Goal: Task Accomplishment & Management: Complete application form

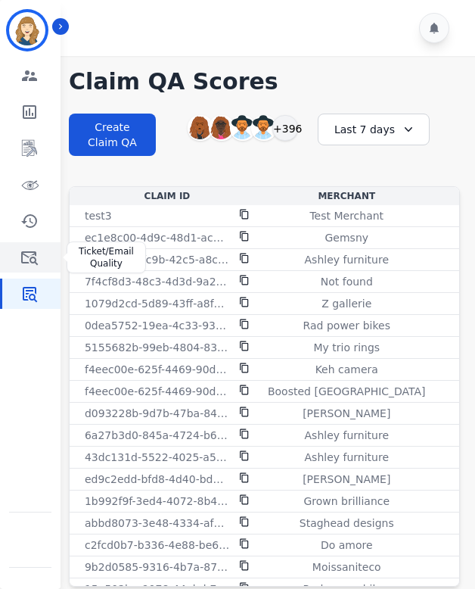
click at [17, 254] on link "Sidebar" at bounding box center [31, 257] width 58 height 30
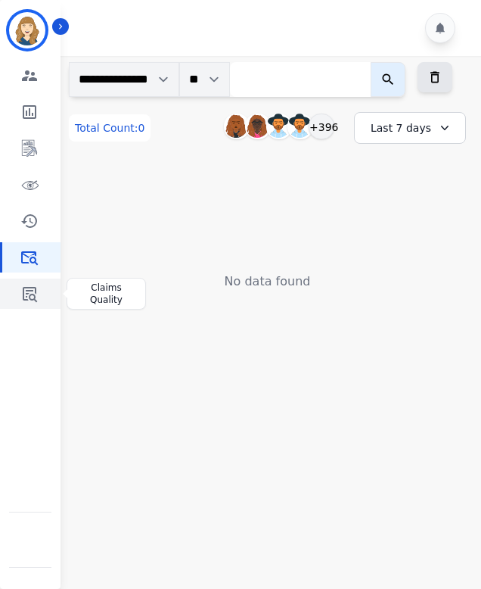
click at [33, 296] on icon "Sidebar" at bounding box center [29, 294] width 18 height 18
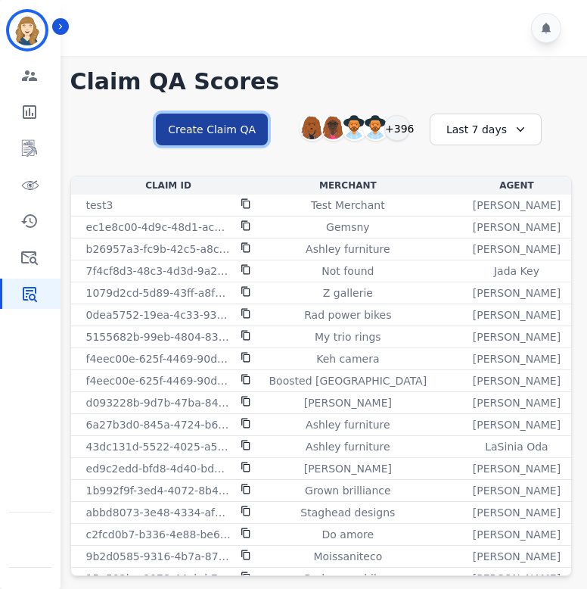
click at [217, 128] on button "Create Claim QA" at bounding box center [212, 130] width 112 height 32
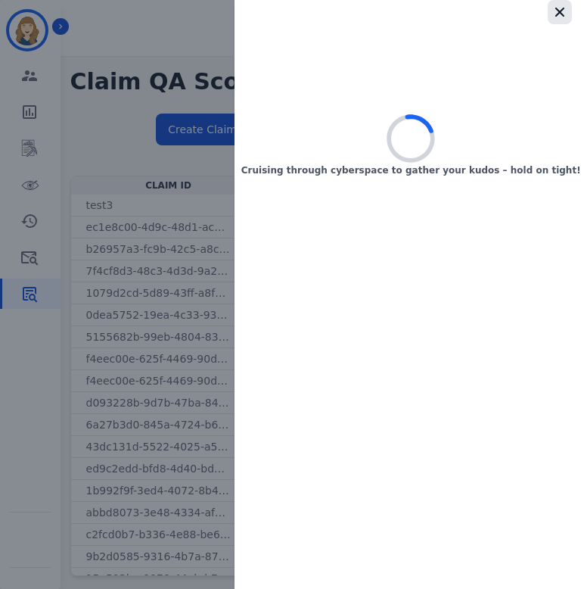
click at [481, 17] on icon "button" at bounding box center [559, 12] width 15 height 15
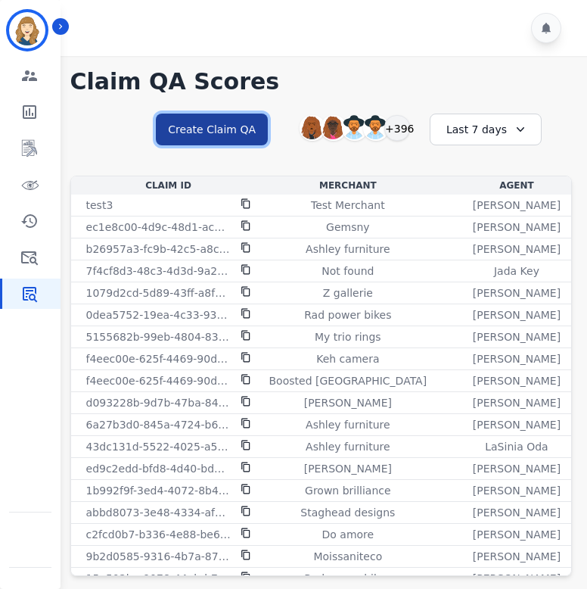
click at [253, 132] on button "Create Claim QA" at bounding box center [212, 130] width 112 height 32
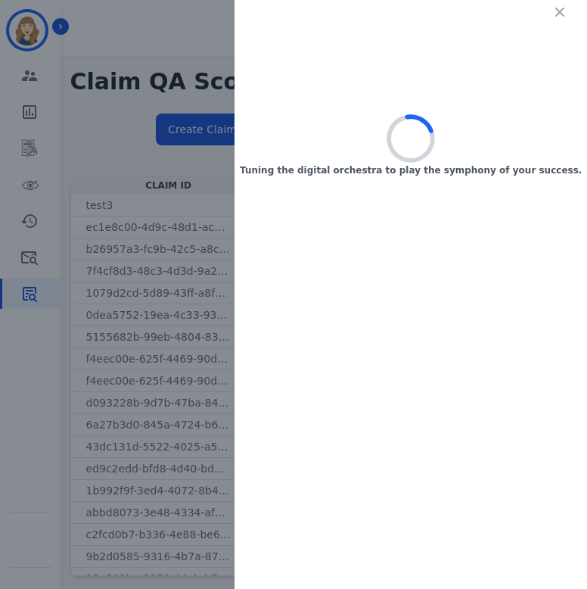
click at [481, 8] on icon "button" at bounding box center [559, 12] width 9 height 9
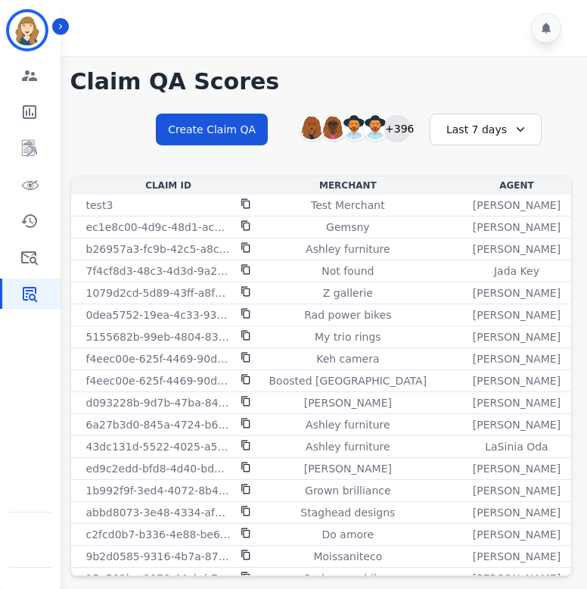
click at [408, 123] on div "+396" at bounding box center [397, 128] width 26 height 26
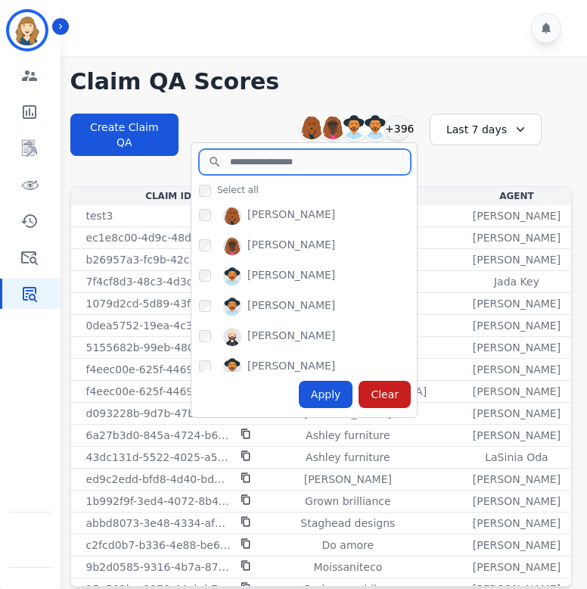
click at [353, 160] on input "search" at bounding box center [305, 162] width 212 height 26
type input "*"
type input "****"
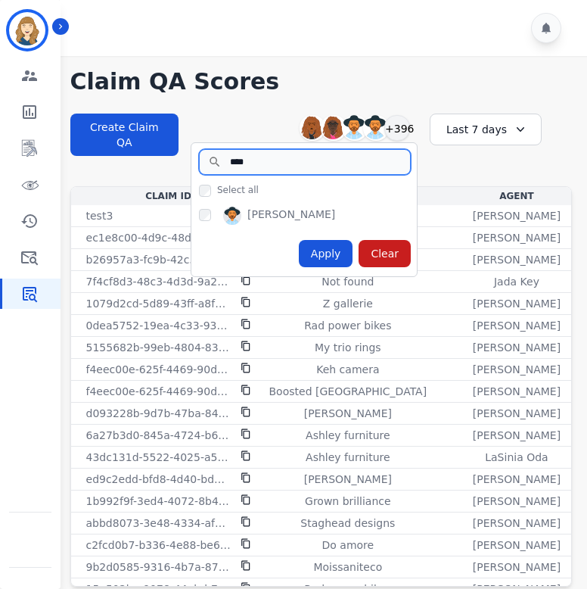
click at [395, 161] on input "****" at bounding box center [305, 162] width 212 height 26
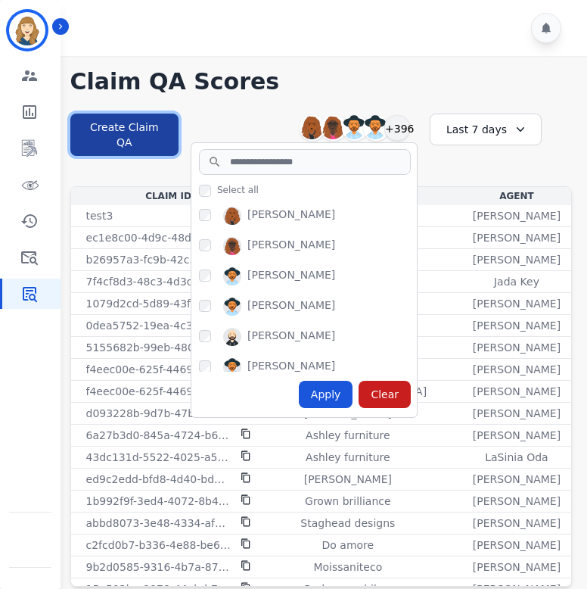
click at [136, 121] on button "Create Claim QA" at bounding box center [124, 135] width 108 height 42
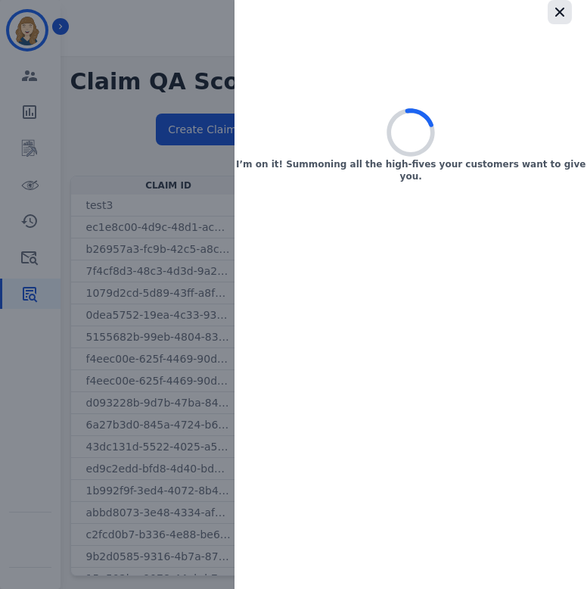
click at [481, 12] on icon "button" at bounding box center [559, 12] width 9 height 9
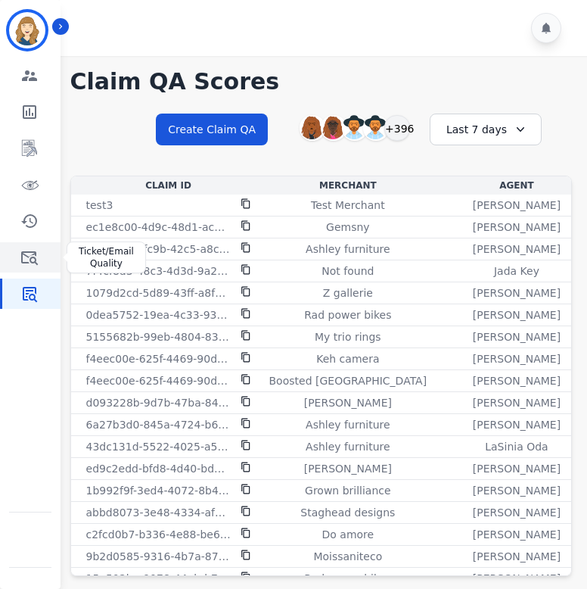
click at [34, 247] on link "Sidebar" at bounding box center [31, 257] width 58 height 30
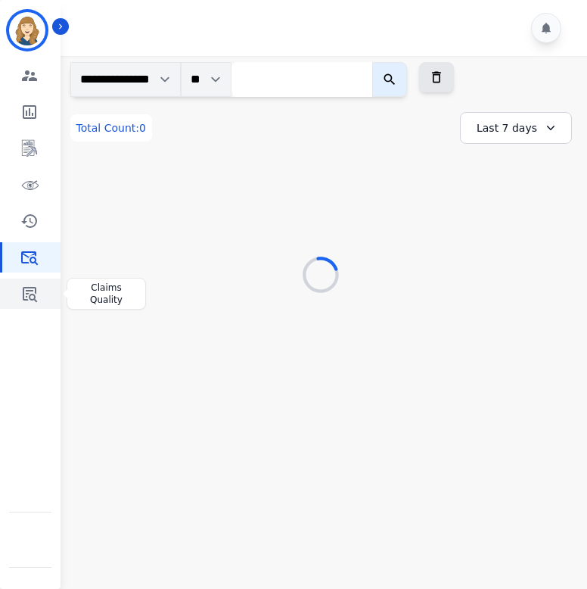
click at [36, 294] on icon "Sidebar" at bounding box center [29, 294] width 18 height 18
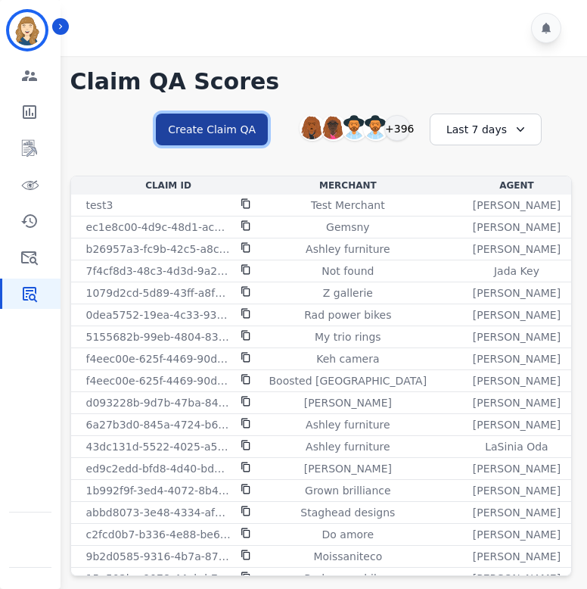
click at [235, 121] on button "Create Claim QA" at bounding box center [212, 130] width 112 height 32
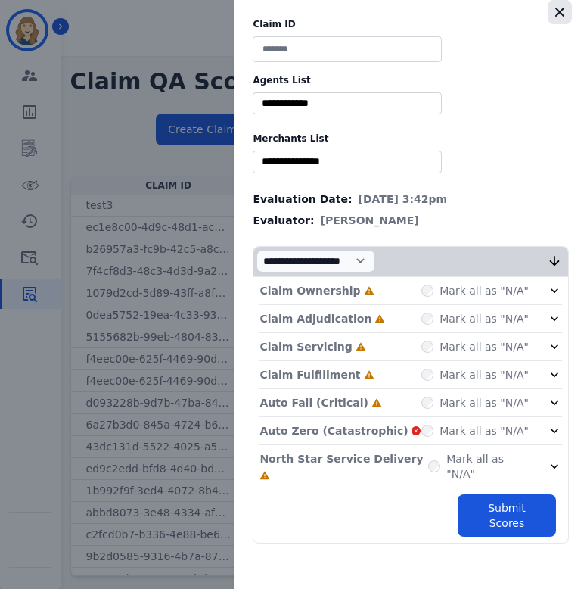
click at [481, 13] on icon "button" at bounding box center [559, 12] width 15 height 15
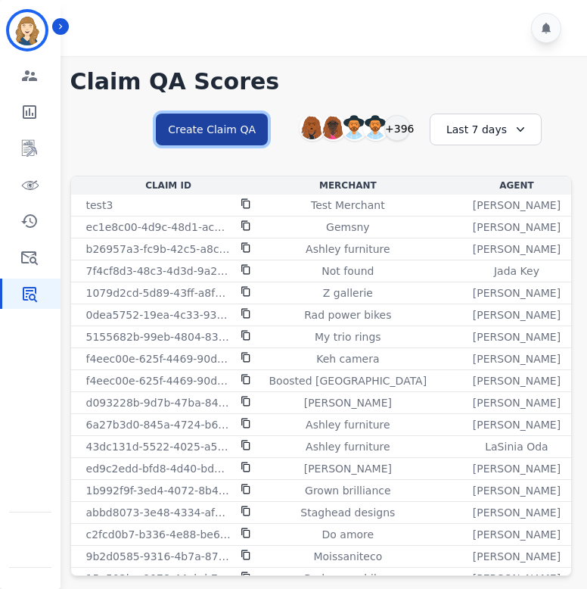
click at [254, 120] on button "Create Claim QA" at bounding box center [212, 130] width 112 height 32
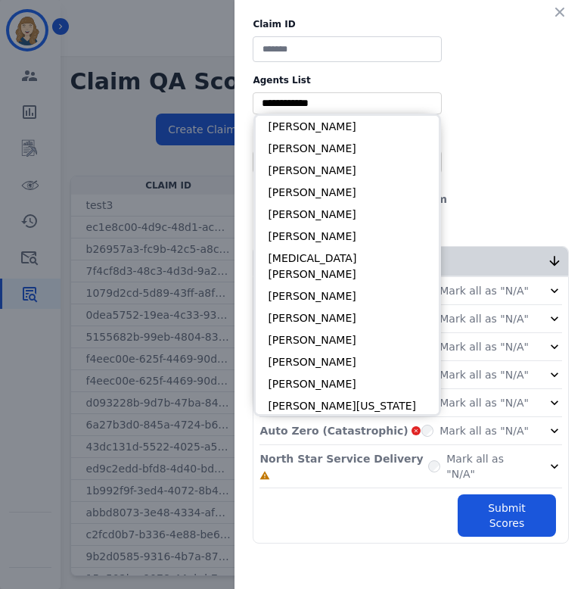
click at [364, 107] on input "selected options" at bounding box center [348, 103] width 182 height 16
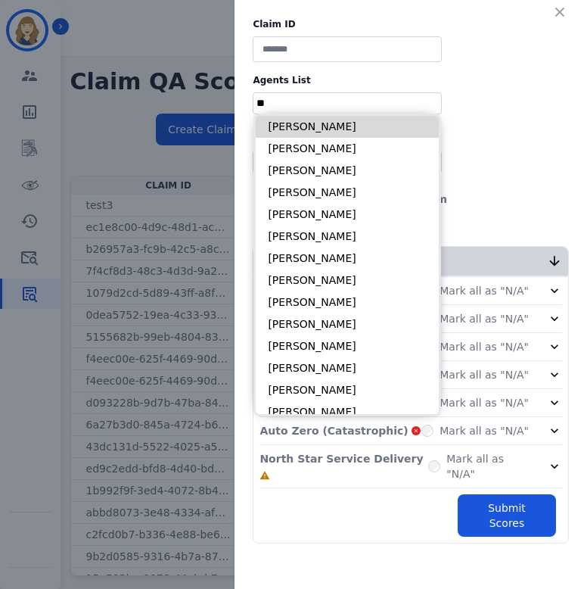
type input "*"
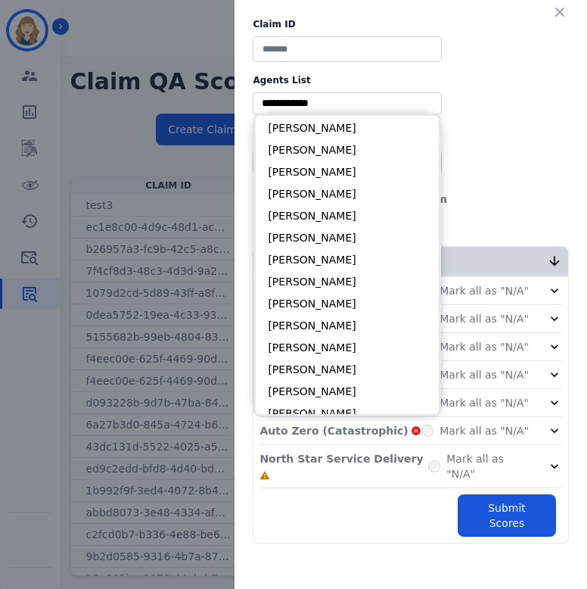
scroll to position [1970, 0]
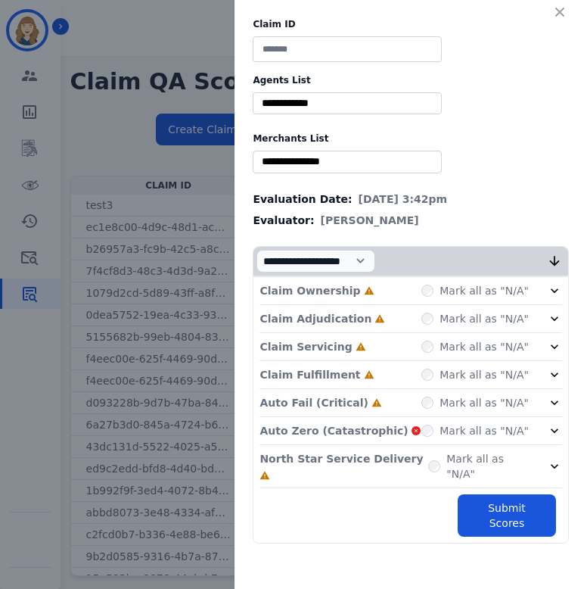
click at [481, 75] on label "Agents List" at bounding box center [411, 80] width 316 height 12
click at [481, 15] on icon "button" at bounding box center [559, 12] width 9 height 9
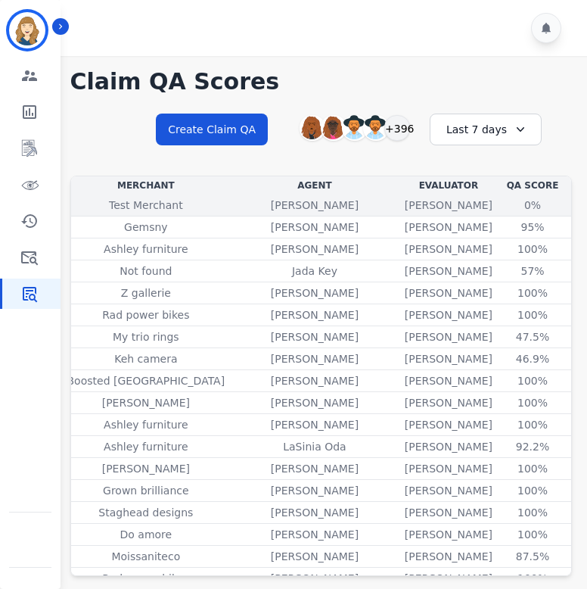
scroll to position [0, 235]
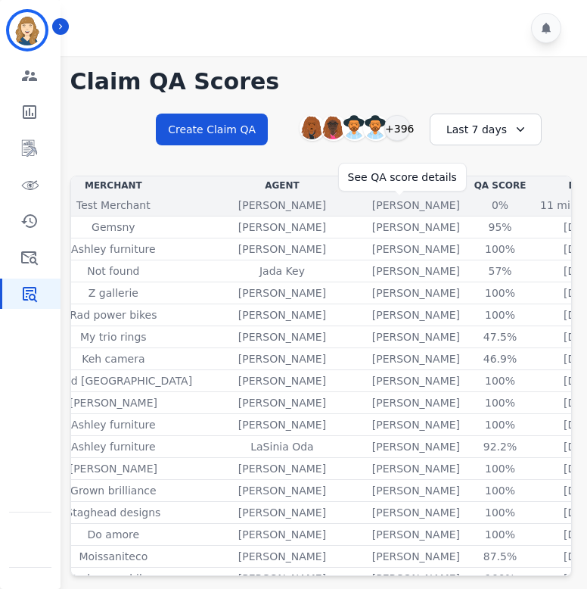
click at [466, 205] on div "0%" at bounding box center [500, 205] width 68 height 15
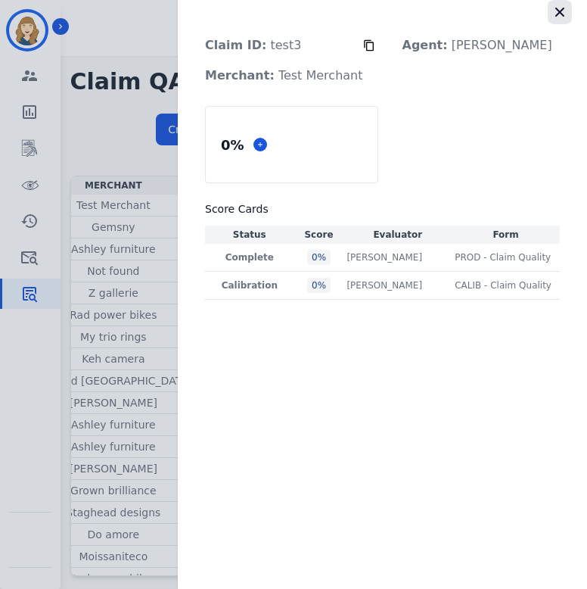
click at [481, 18] on icon "button" at bounding box center [559, 12] width 15 height 15
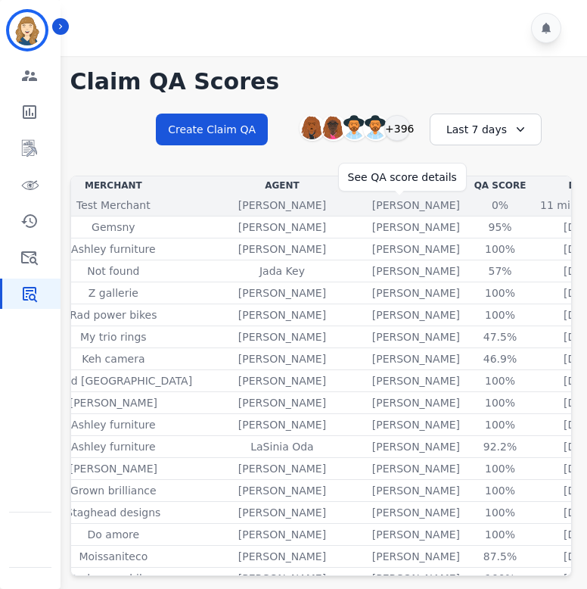
click at [466, 202] on div "0%" at bounding box center [500, 205] width 68 height 15
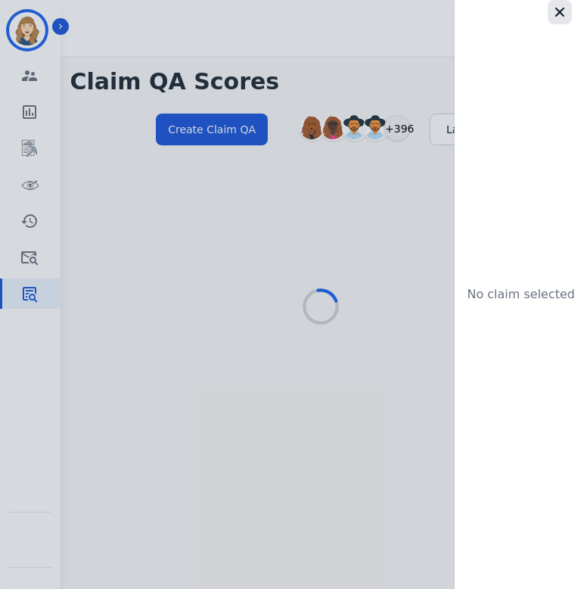
click at [481, 15] on icon "button" at bounding box center [559, 12] width 9 height 9
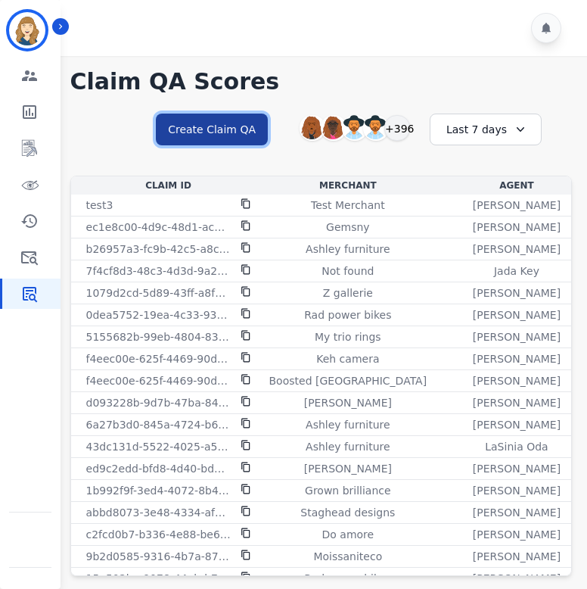
click at [225, 133] on button "Create Claim QA" at bounding box center [212, 130] width 112 height 32
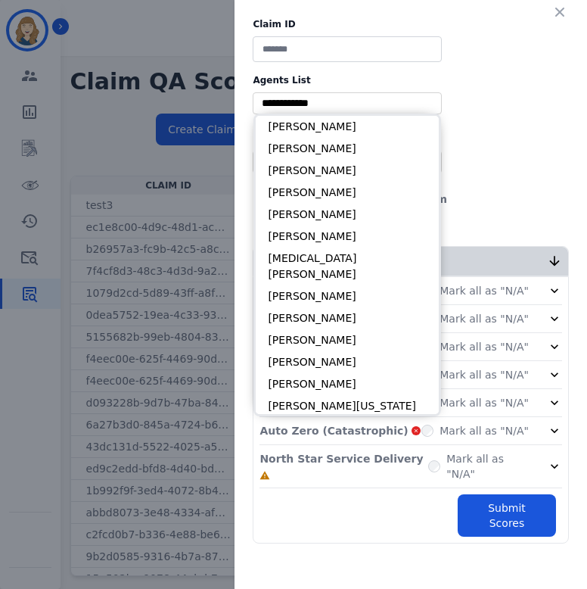
click at [403, 104] on input "selected options" at bounding box center [348, 103] width 182 height 16
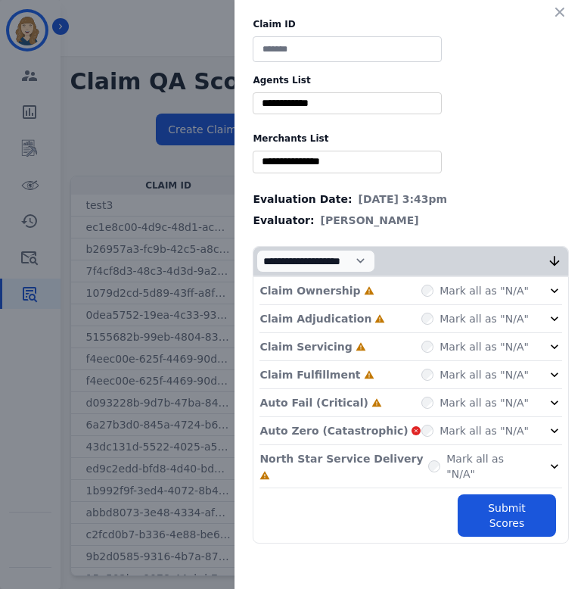
click at [481, 63] on div "Claim ID Agents List ** Abigail Joseph Alayna Sims Aleah Carroll Alejandra Wood…" at bounding box center [411, 280] width 353 height 561
click at [481, 11] on icon "button" at bounding box center [559, 12] width 15 height 15
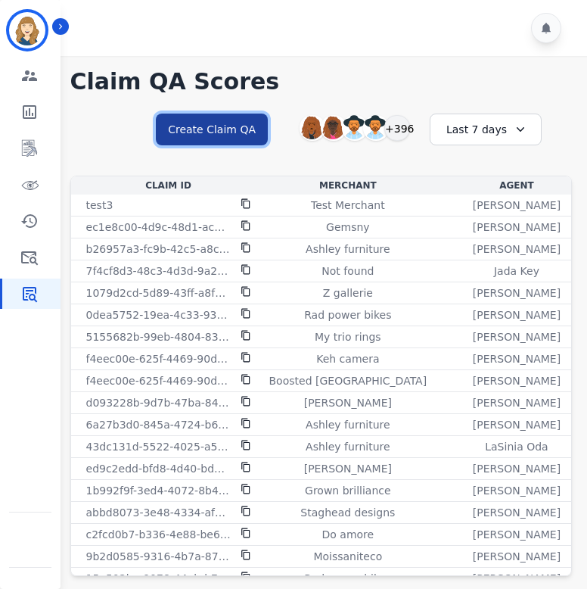
click at [235, 121] on button "Create Claim QA" at bounding box center [212, 130] width 112 height 32
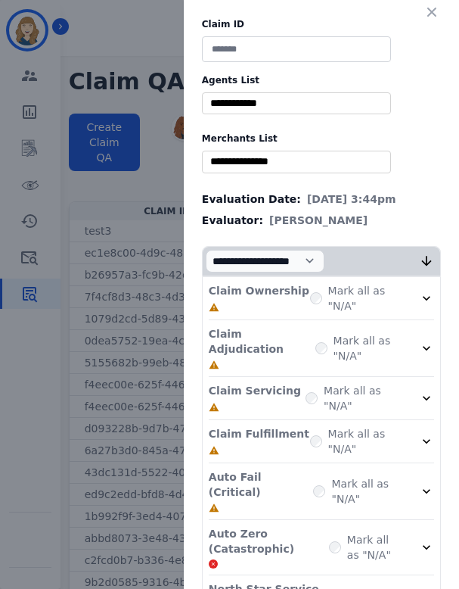
click at [284, 107] on input "selected options" at bounding box center [297, 103] width 182 height 16
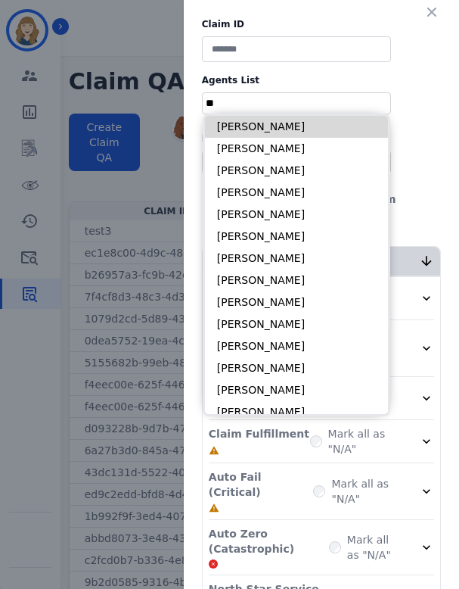
type input "*"
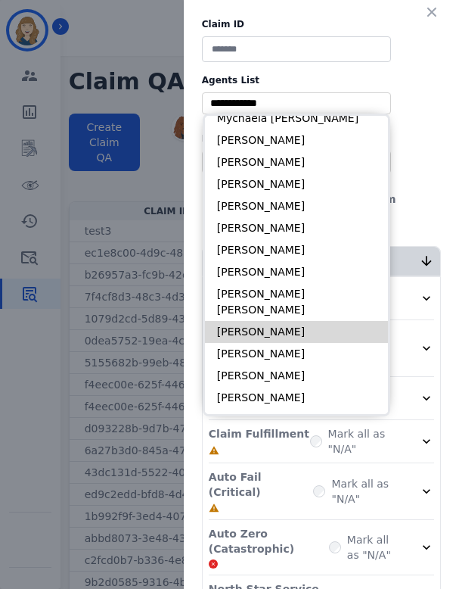
scroll to position [6117, 0]
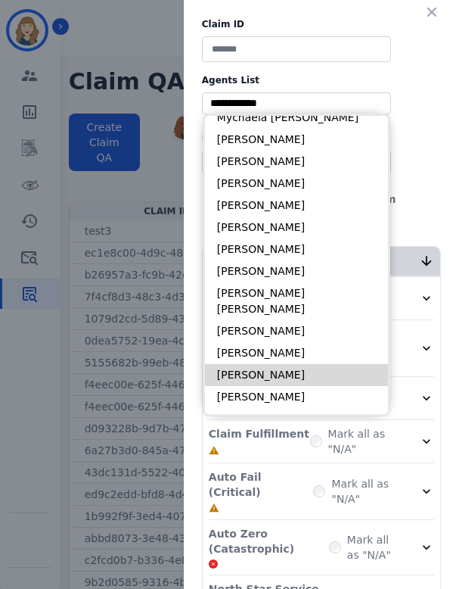
click at [247, 364] on li "[PERSON_NAME]" at bounding box center [296, 375] width 183 height 22
type input "**********"
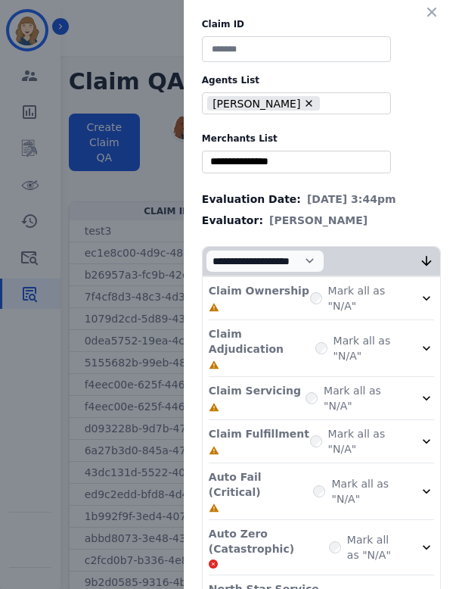
click at [252, 48] on input at bounding box center [296, 49] width 189 height 26
type input "*****"
click at [307, 164] on input "selected options" at bounding box center [297, 162] width 182 height 16
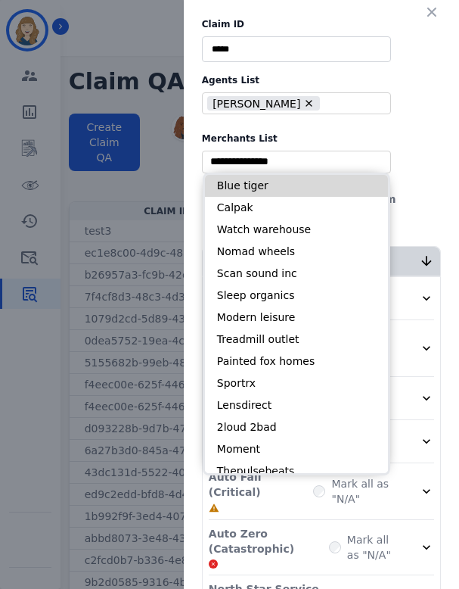
click at [294, 182] on li "Blue tiger" at bounding box center [296, 186] width 183 height 22
type input "**********"
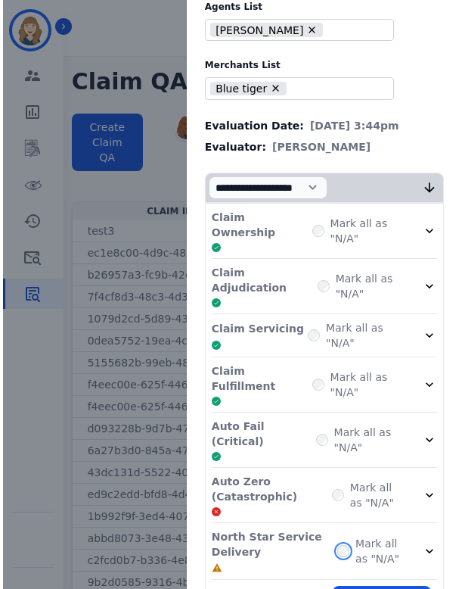
scroll to position [72, 0]
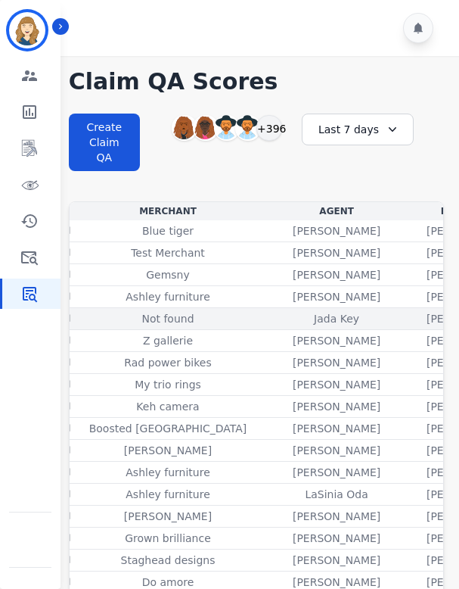
scroll to position [0, 180]
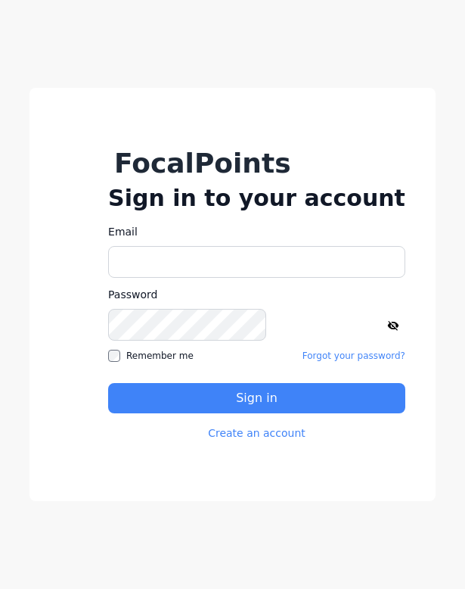
type input "**********"
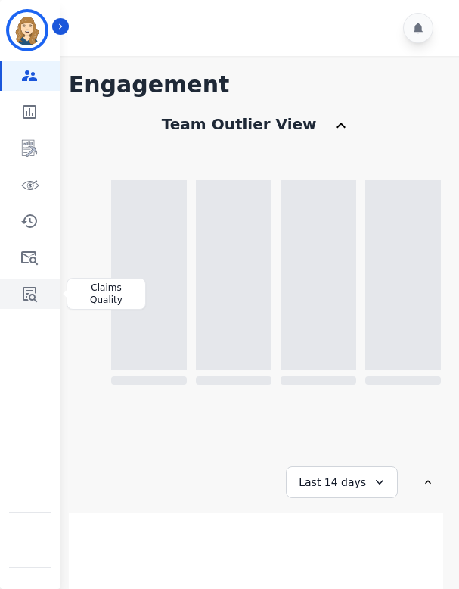
click at [27, 297] on icon "Sidebar" at bounding box center [29, 294] width 18 height 18
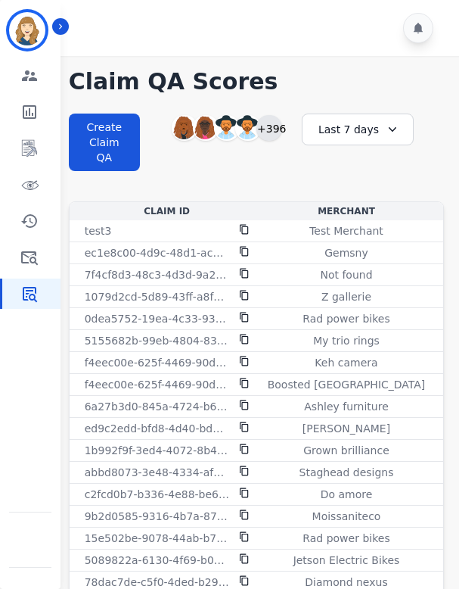
click at [266, 124] on div "+396" at bounding box center [270, 128] width 26 height 26
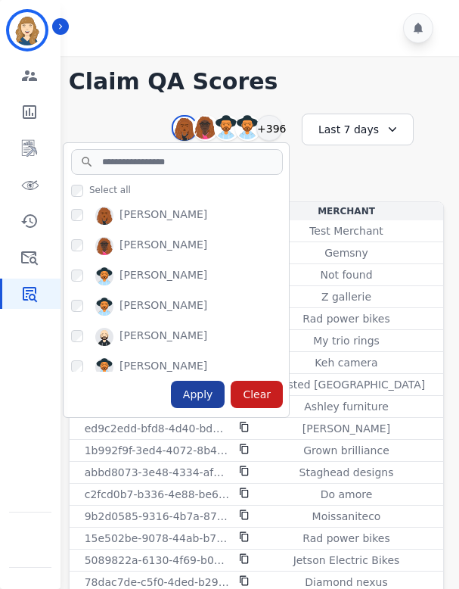
click at [193, 394] on div "Apply" at bounding box center [198, 394] width 54 height 27
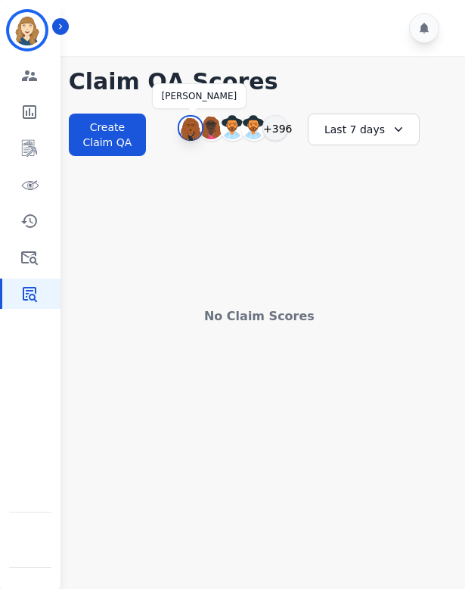
click at [193, 133] on img at bounding box center [190, 129] width 23 height 24
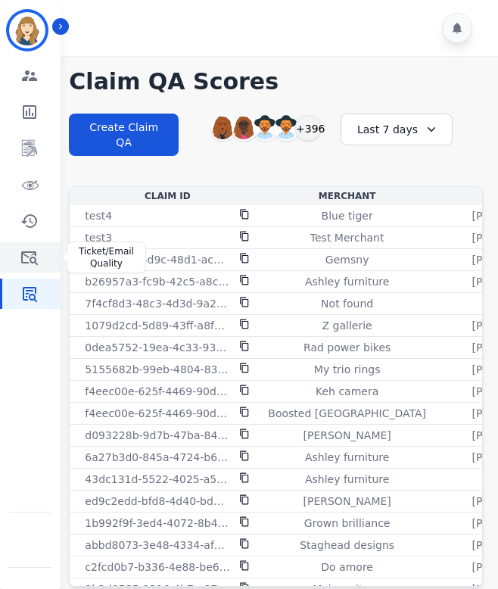
click at [31, 259] on icon "Sidebar" at bounding box center [29, 257] width 18 height 18
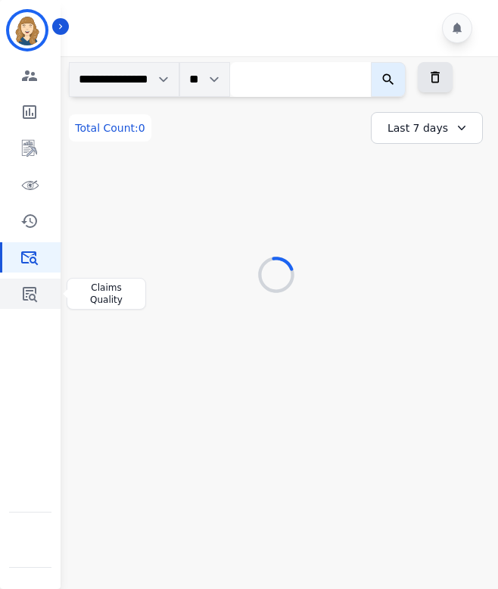
click at [31, 296] on icon "Sidebar" at bounding box center [29, 294] width 18 height 18
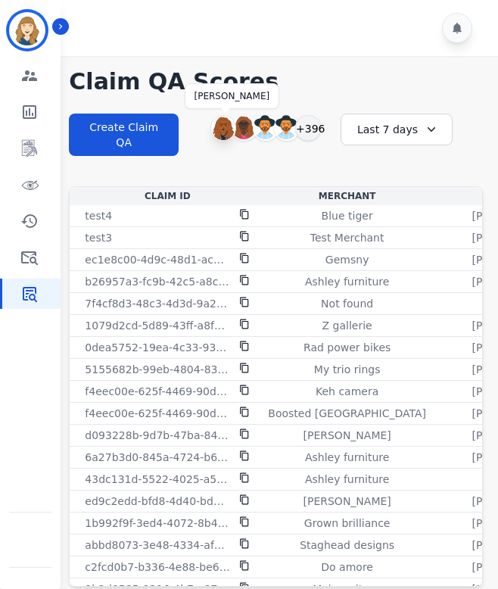
click at [224, 126] on img at bounding box center [223, 128] width 24 height 24
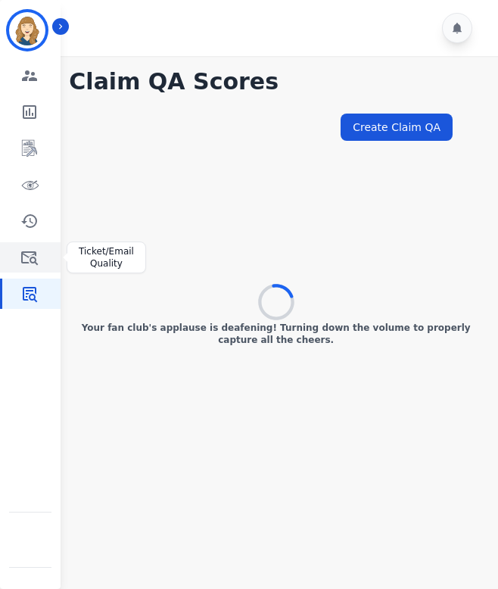
click at [31, 264] on icon "Sidebar" at bounding box center [29, 257] width 18 height 18
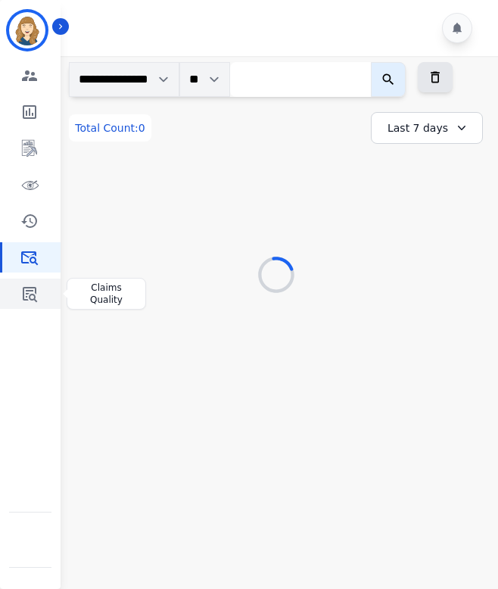
click at [29, 291] on icon "Sidebar" at bounding box center [29, 294] width 18 height 18
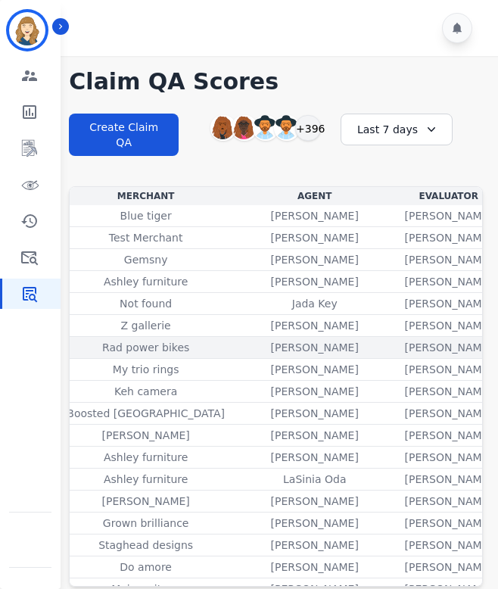
scroll to position [2, 201]
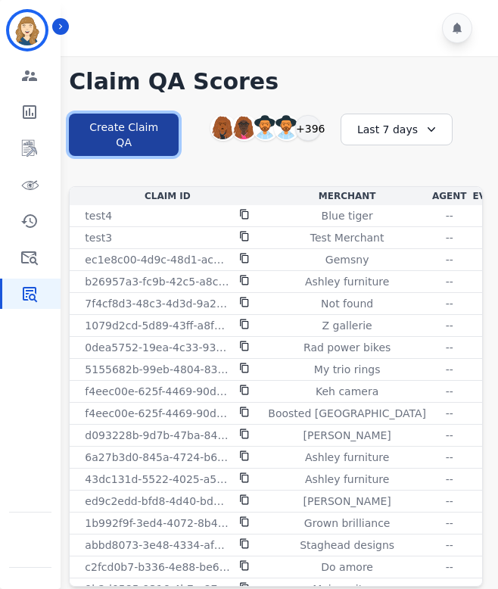
click at [145, 139] on button "Create Claim QA" at bounding box center [124, 135] width 110 height 42
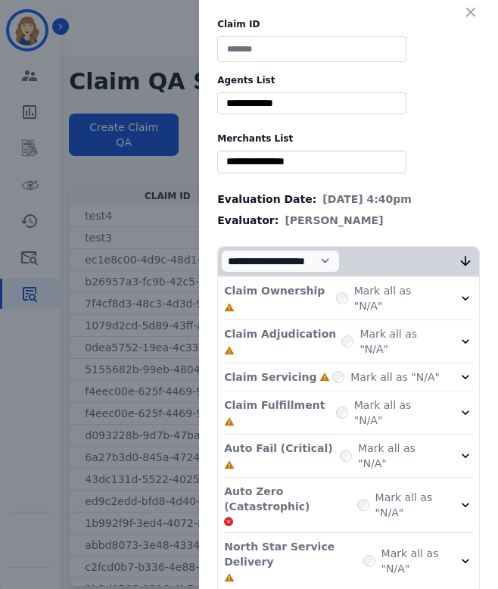
click at [303, 54] on input at bounding box center [311, 49] width 189 height 26
type input "*****"
click at [313, 99] on input "selected options" at bounding box center [312, 103] width 182 height 16
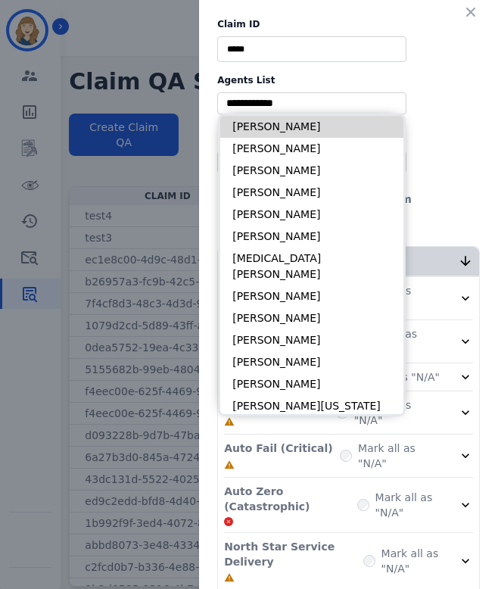
click at [306, 128] on li "[PERSON_NAME]" at bounding box center [311, 127] width 183 height 22
type input "**********"
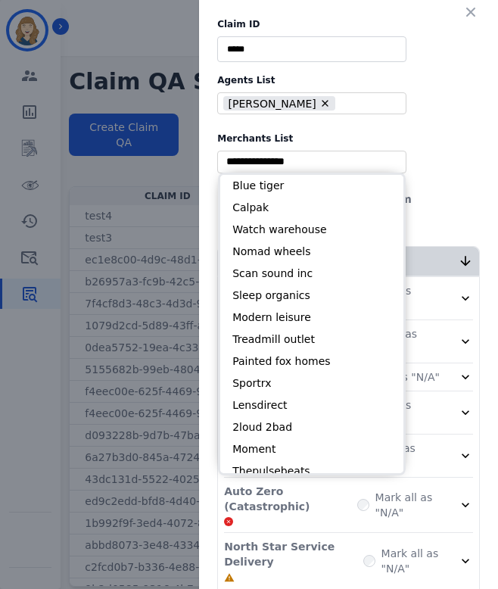
click at [287, 162] on input "selected options" at bounding box center [312, 162] width 182 height 16
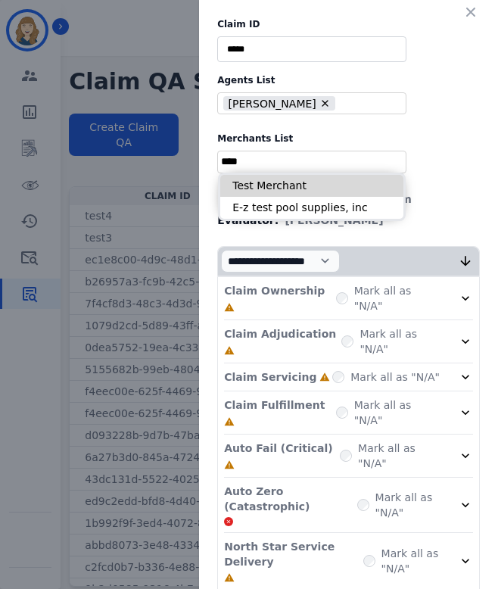
type input "****"
click at [296, 177] on li "Test Merchant" at bounding box center [311, 186] width 183 height 22
type input "**********"
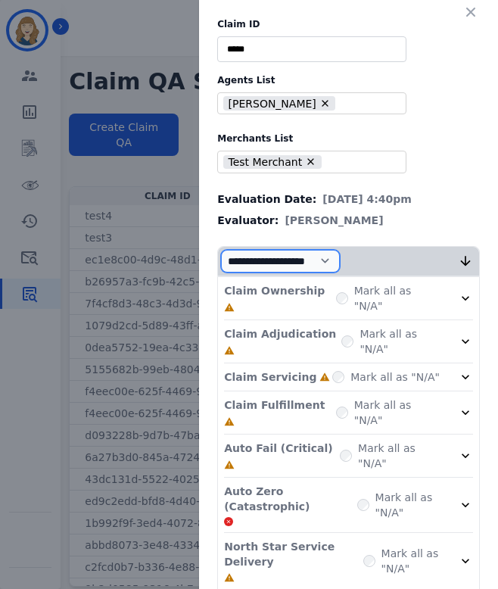
click at [340, 258] on select "**********" at bounding box center [280, 261] width 119 height 23
select select "*"
click at [221, 272] on select "**********" at bounding box center [280, 261] width 119 height 23
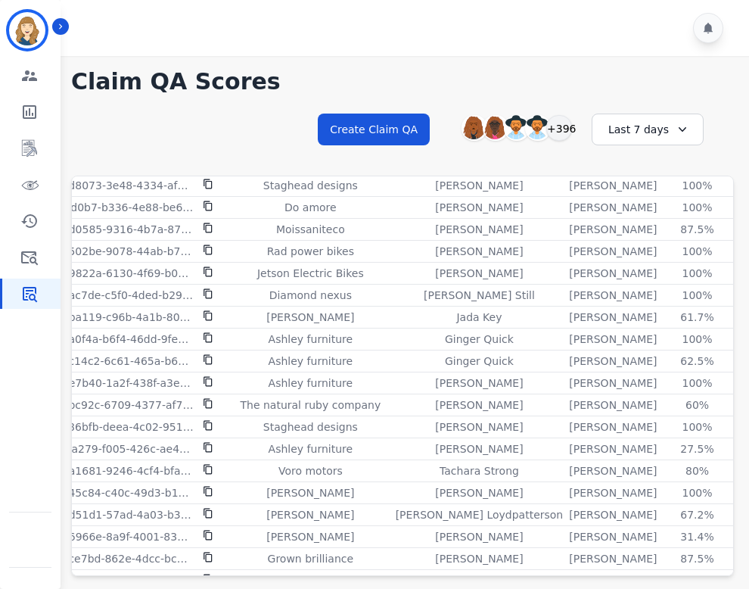
scroll to position [0, 39]
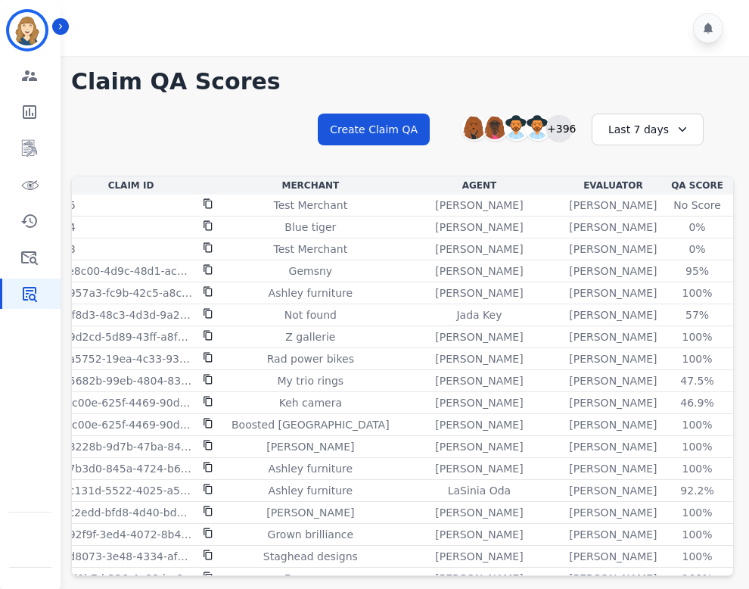
click at [497, 130] on div "+396" at bounding box center [559, 128] width 26 height 26
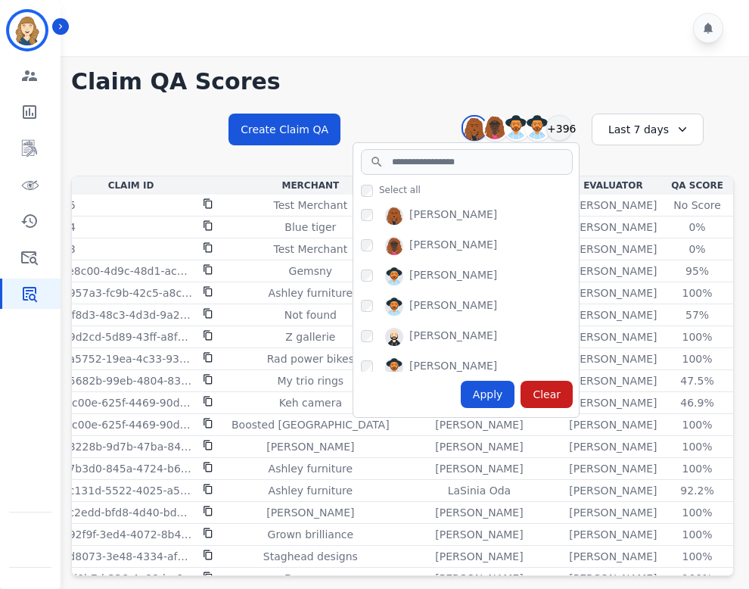
click at [484, 392] on div "Apply" at bounding box center [488, 394] width 54 height 27
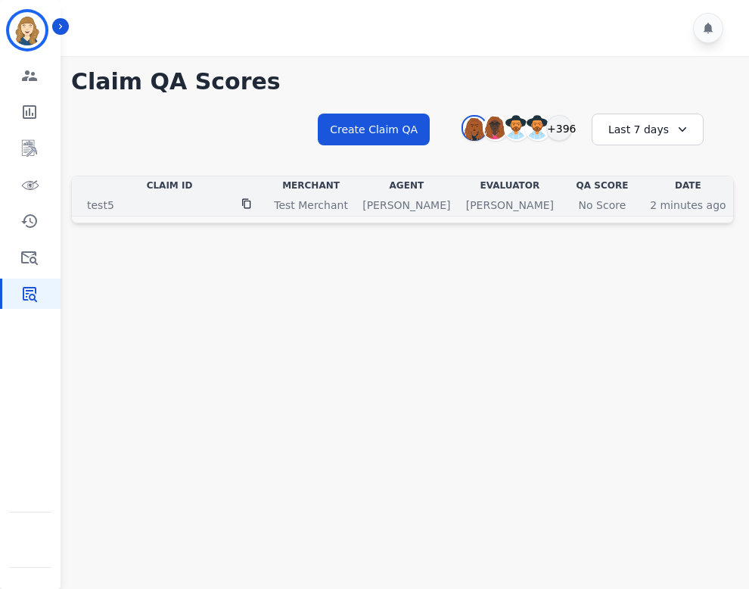
click at [497, 207] on div "No Score" at bounding box center [602, 205] width 68 height 15
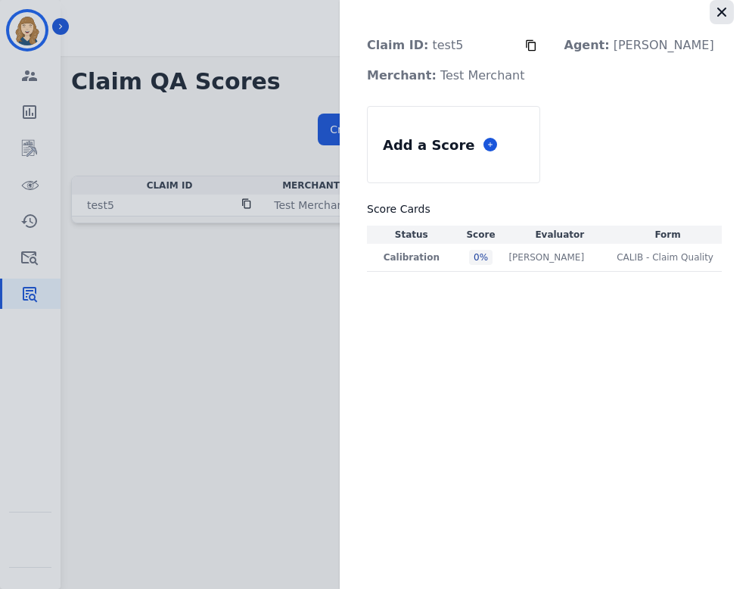
click at [497, 14] on icon "button" at bounding box center [721, 12] width 15 height 15
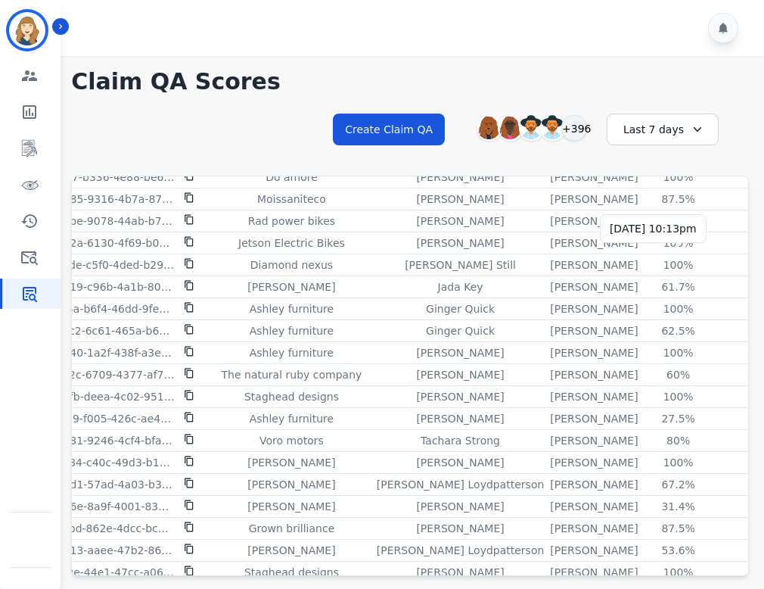
scroll to position [0, 58]
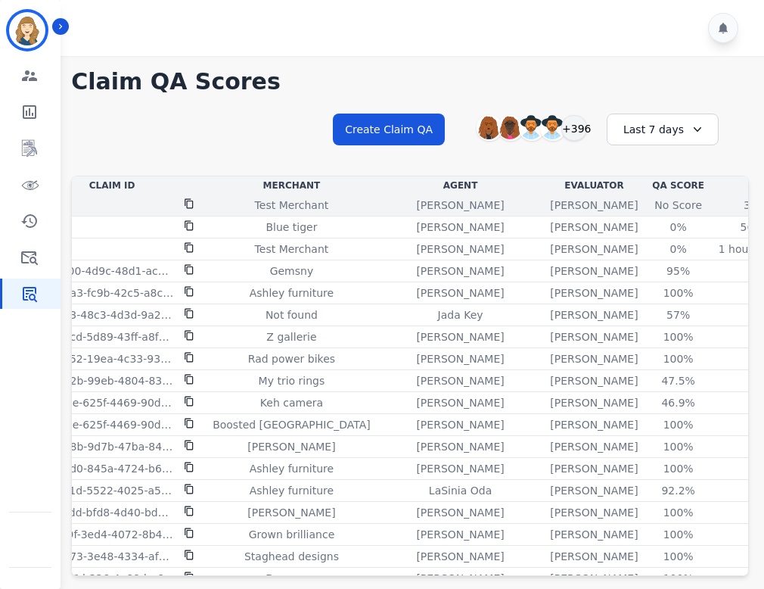
click at [645, 204] on div "No Score" at bounding box center [679, 205] width 68 height 15
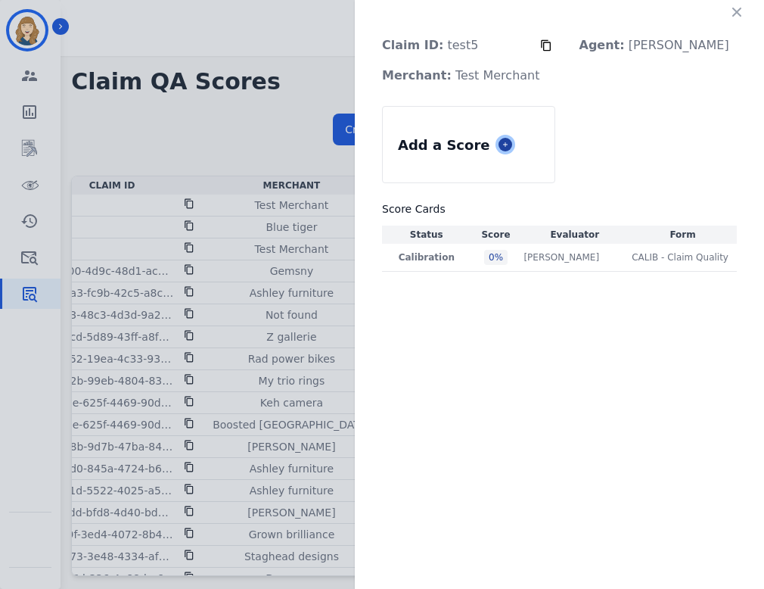
click at [509, 145] on icon at bounding box center [506, 145] width 8 height 8
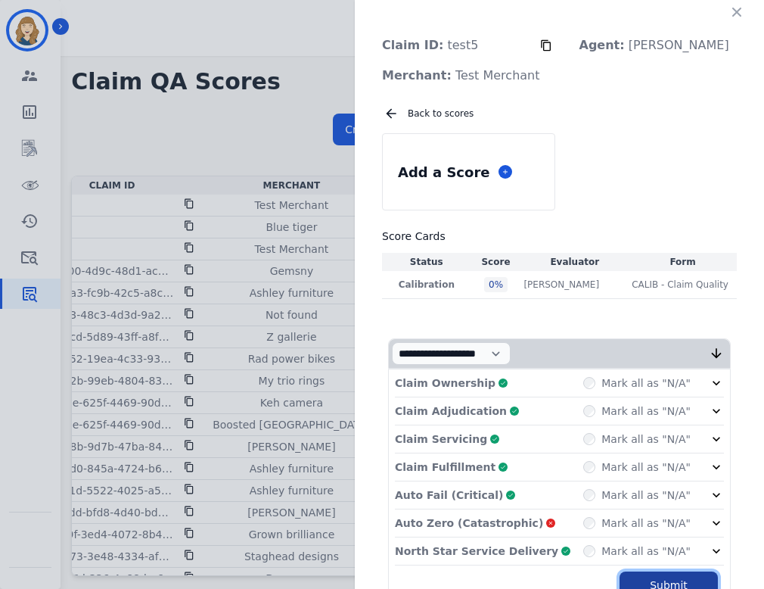
click at [641, 579] on button "Submit Scores" at bounding box center [669, 592] width 98 height 42
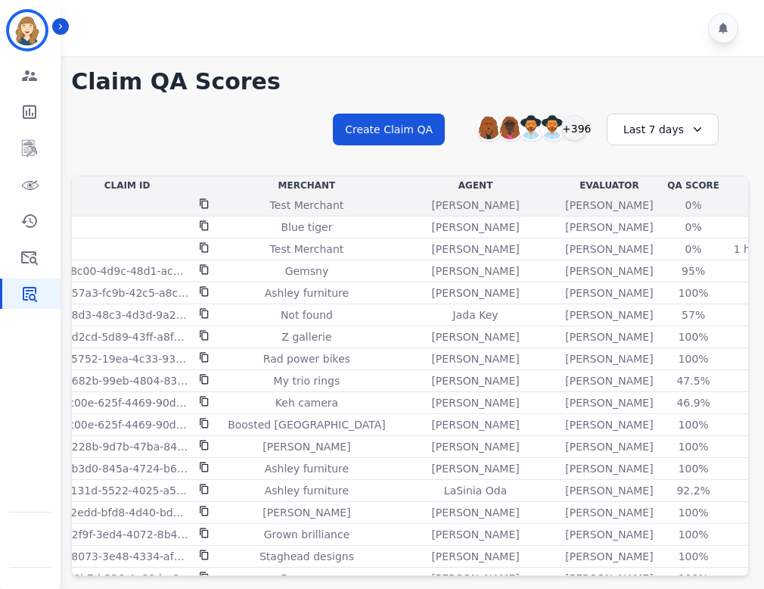
scroll to position [0, 58]
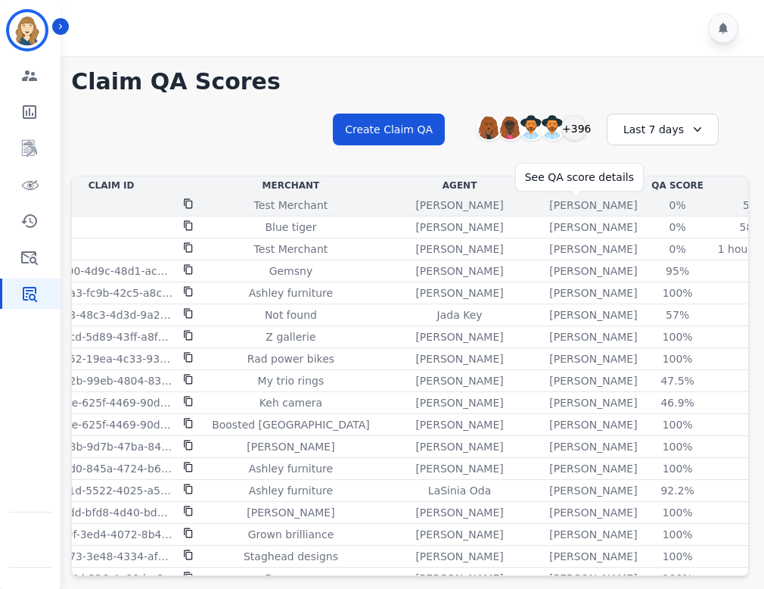
click at [644, 206] on div "0%" at bounding box center [678, 205] width 68 height 15
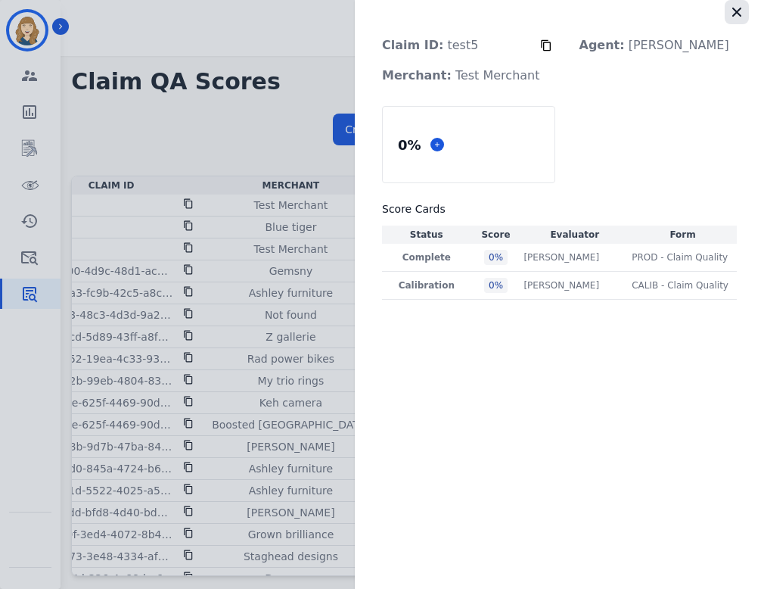
click at [745, 18] on button "button" at bounding box center [737, 12] width 24 height 24
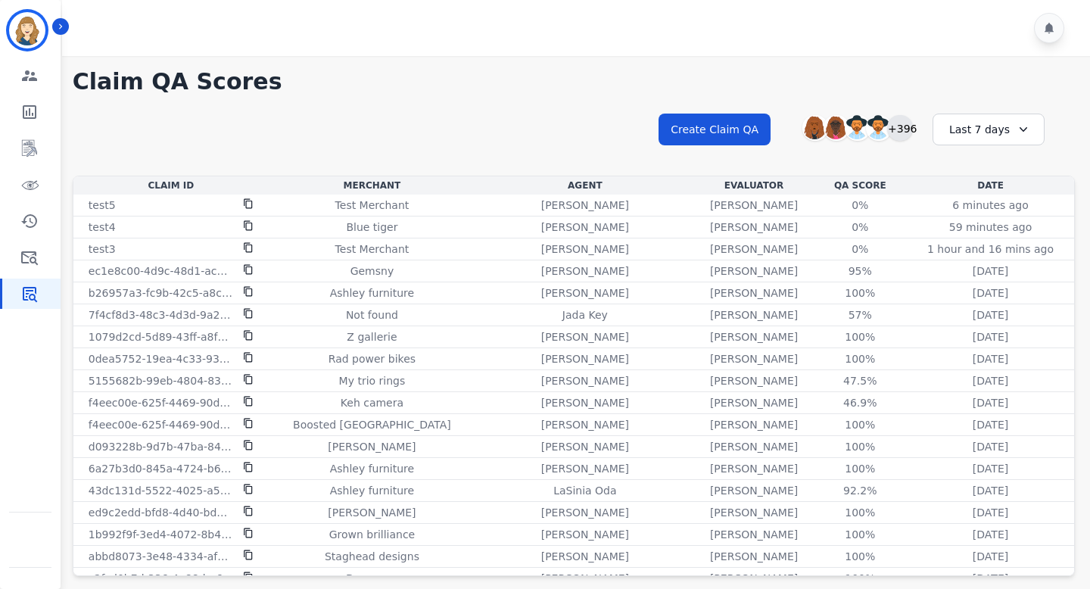
click at [748, 126] on div "+396" at bounding box center [900, 128] width 26 height 26
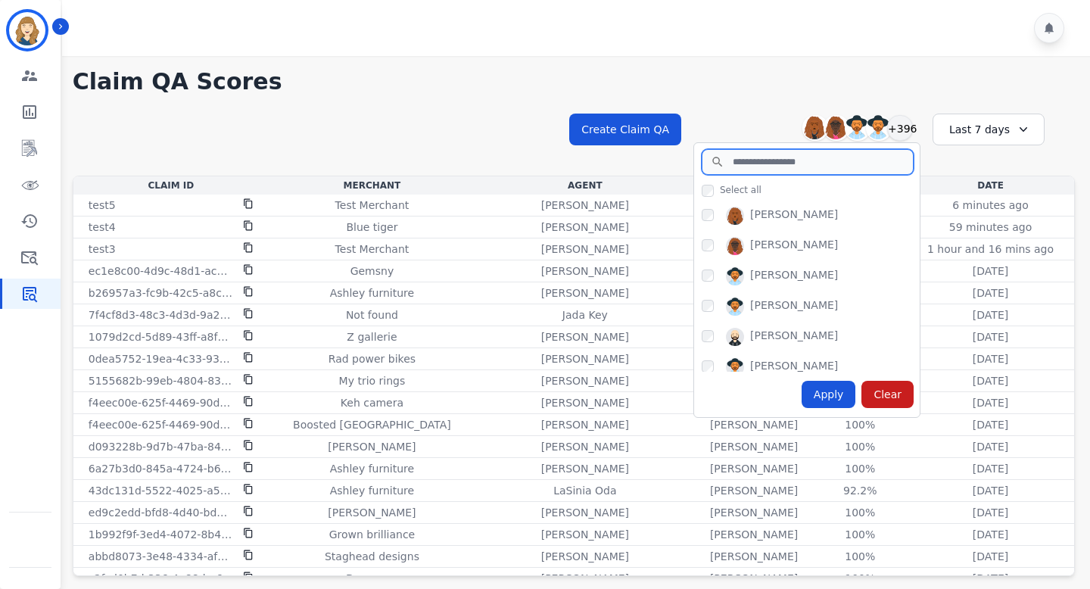
click at [748, 166] on input "search" at bounding box center [807, 162] width 212 height 26
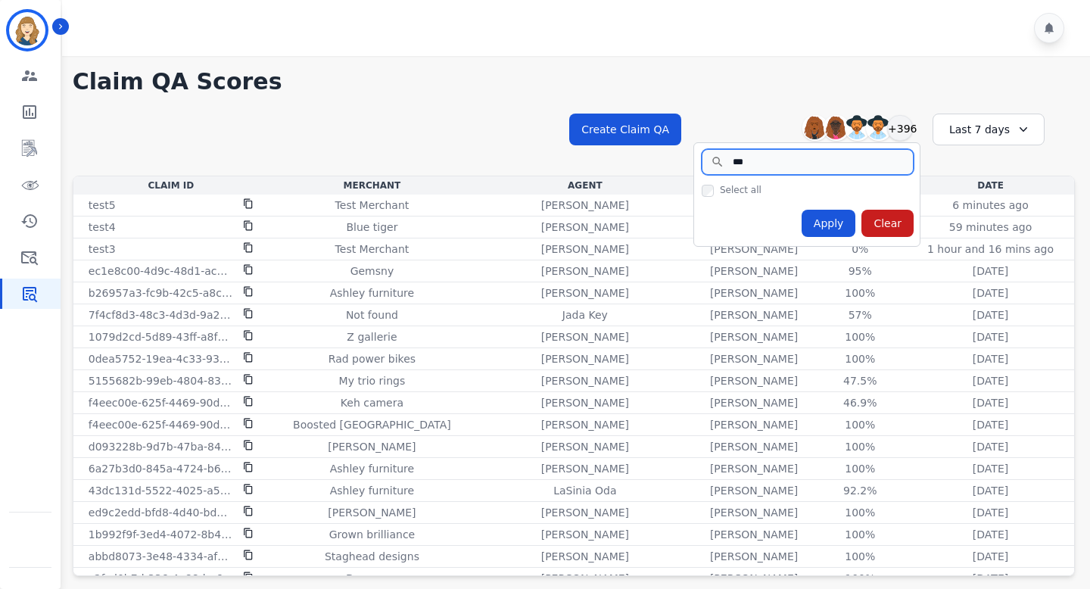
type input "***"
click at [748, 89] on h1 "Claim QA Scores" at bounding box center [574, 81] width 1002 height 27
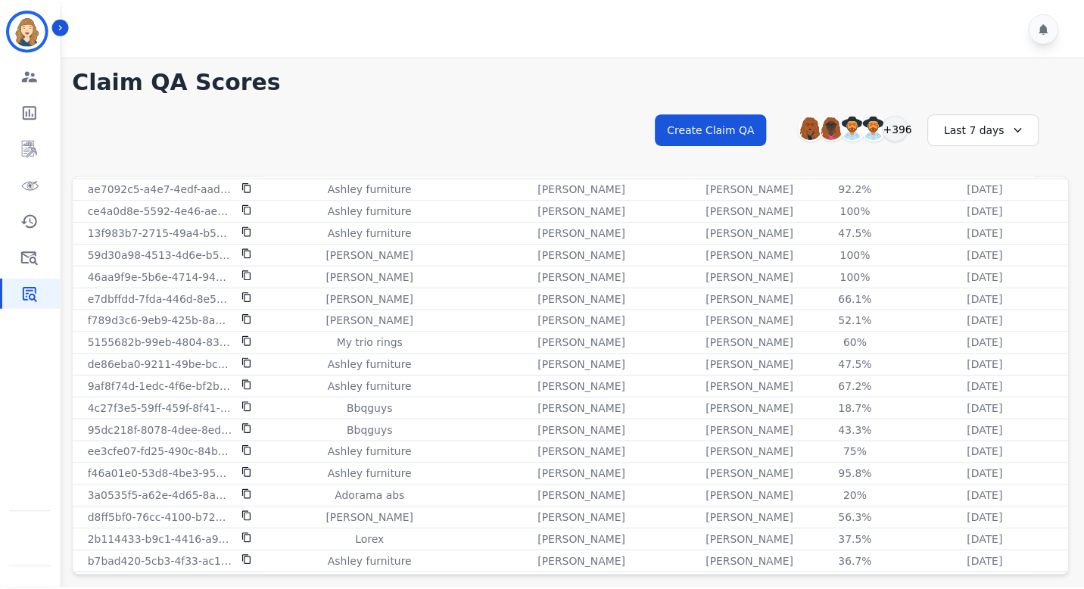
scroll to position [1425, 0]
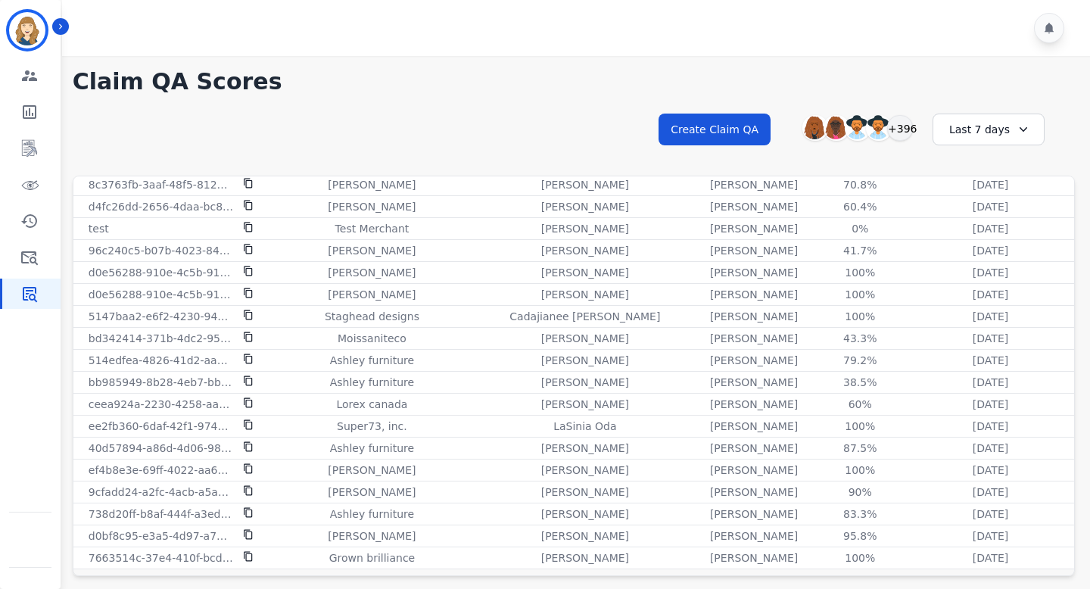
click at [748, 129] on div "Last 7 days" at bounding box center [988, 130] width 112 height 32
click at [748, 294] on li "Last 12 months" at bounding box center [998, 302] width 76 height 30
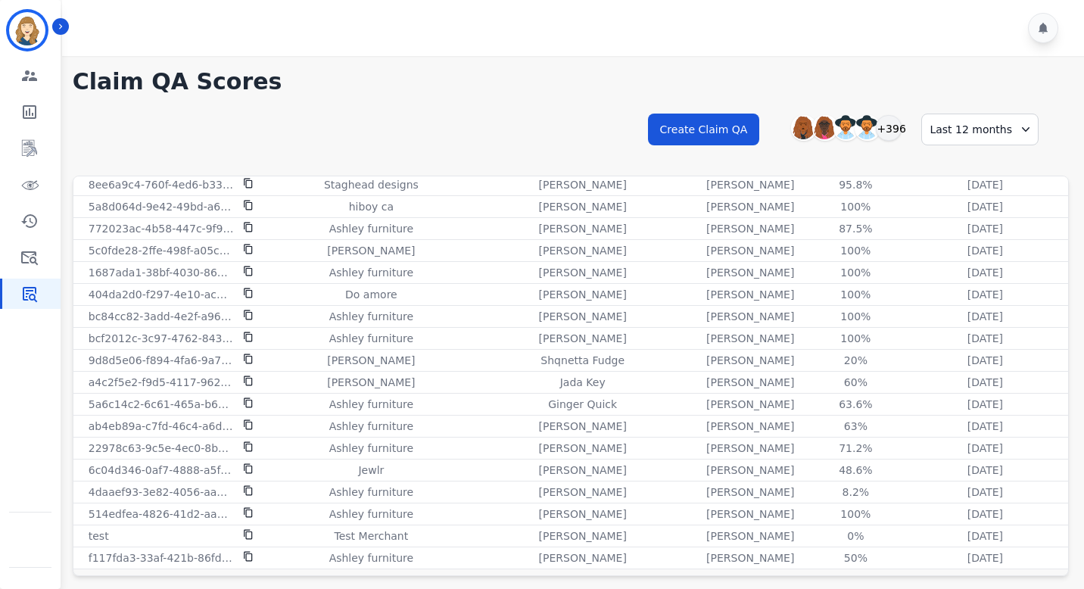
scroll to position [40, 0]
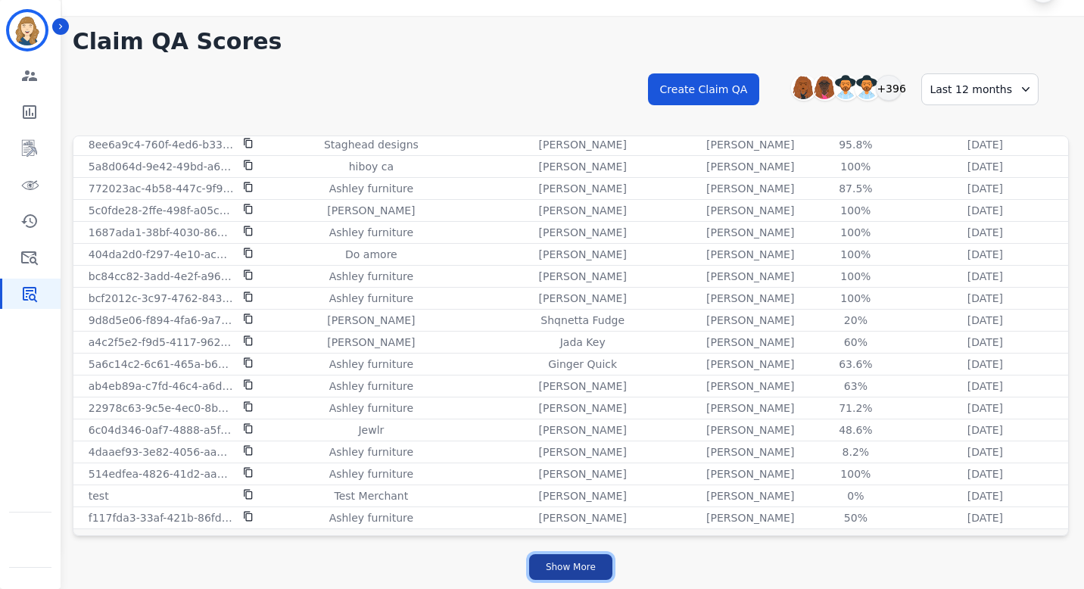
click at [589, 578] on button "Show More" at bounding box center [570, 567] width 83 height 26
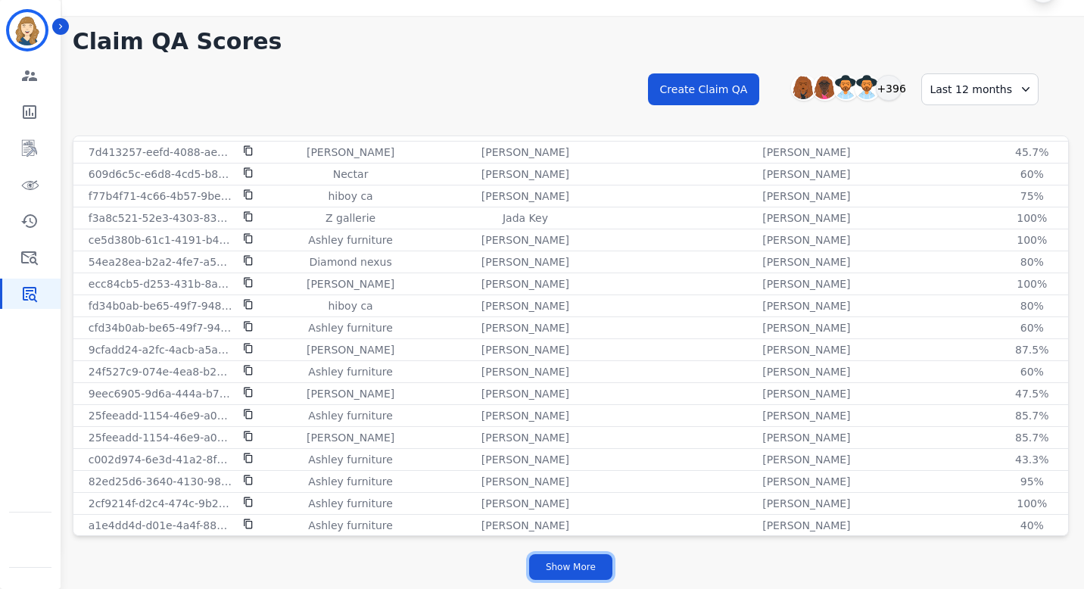
scroll to position [4021, 0]
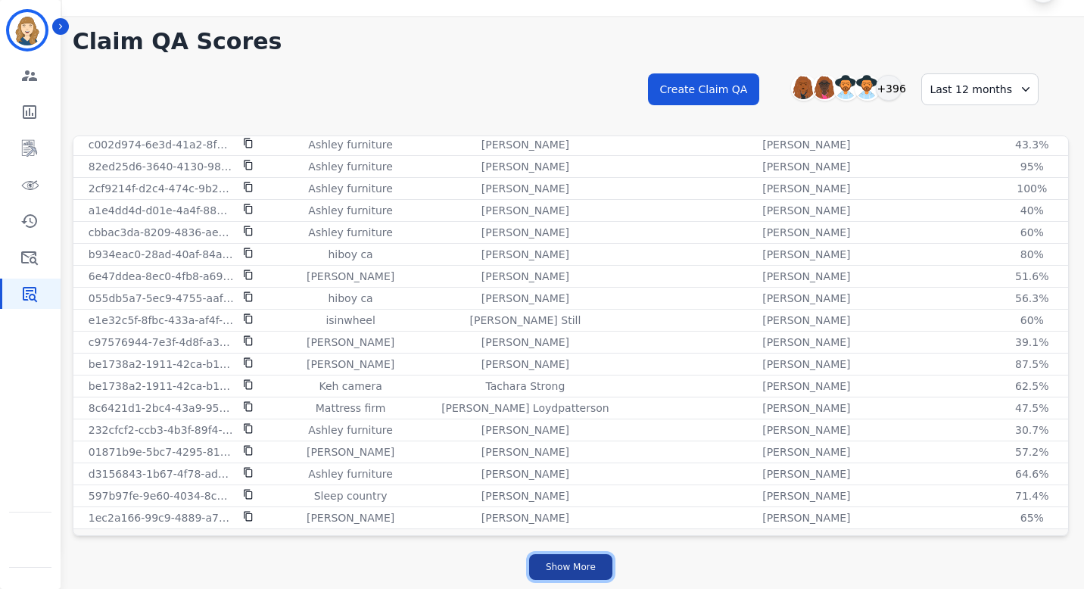
click at [567, 574] on button "Show More" at bounding box center [570, 567] width 83 height 26
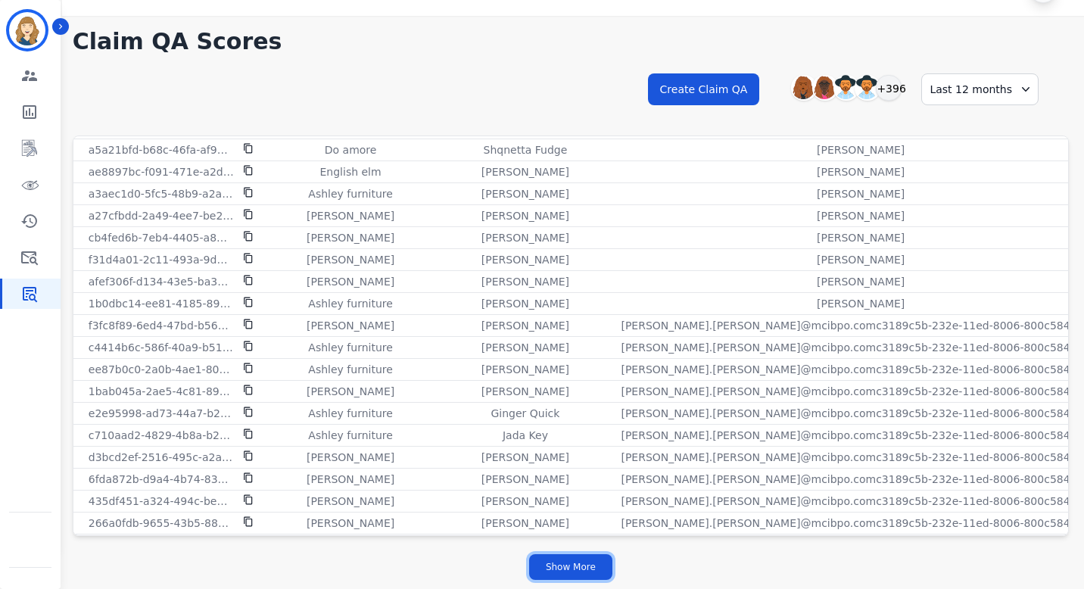
scroll to position [6049, 0]
click at [566, 567] on button "Show More" at bounding box center [570, 567] width 83 height 26
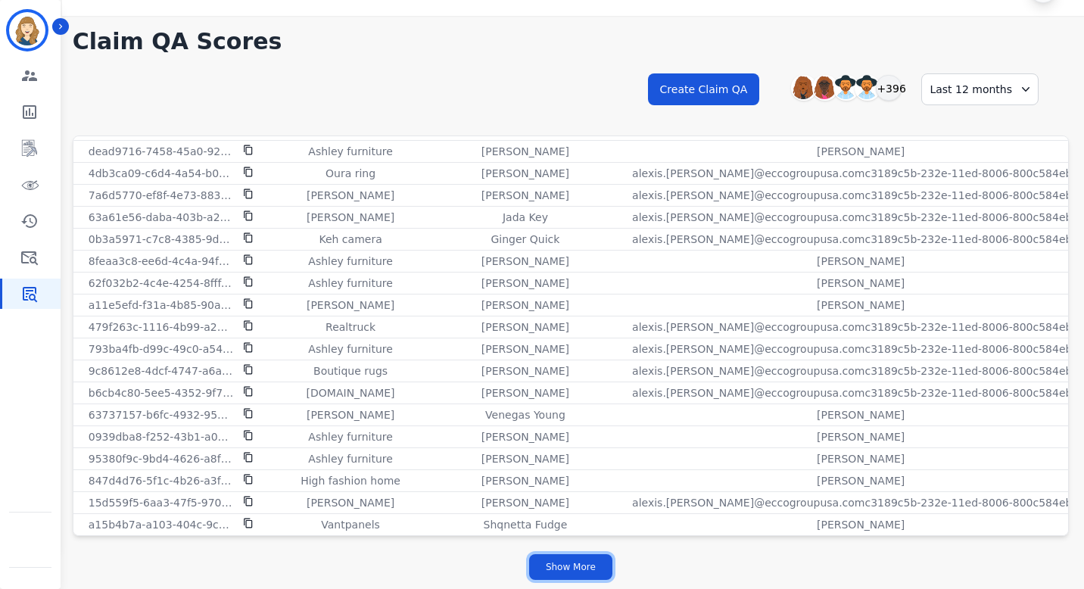
scroll to position [8410, 0]
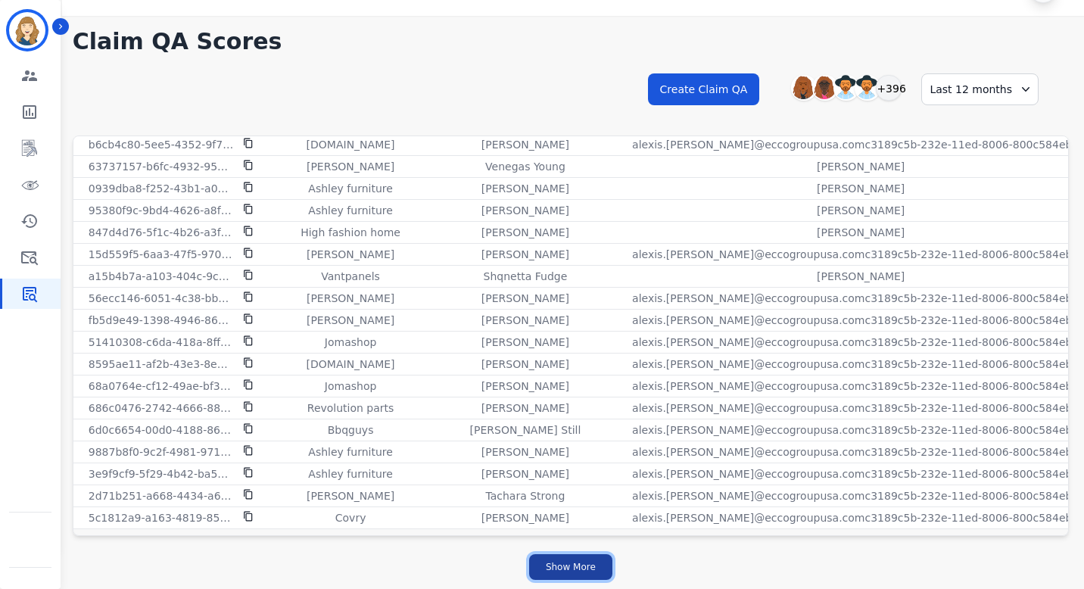
click at [557, 574] on button "Show More" at bounding box center [570, 567] width 83 height 26
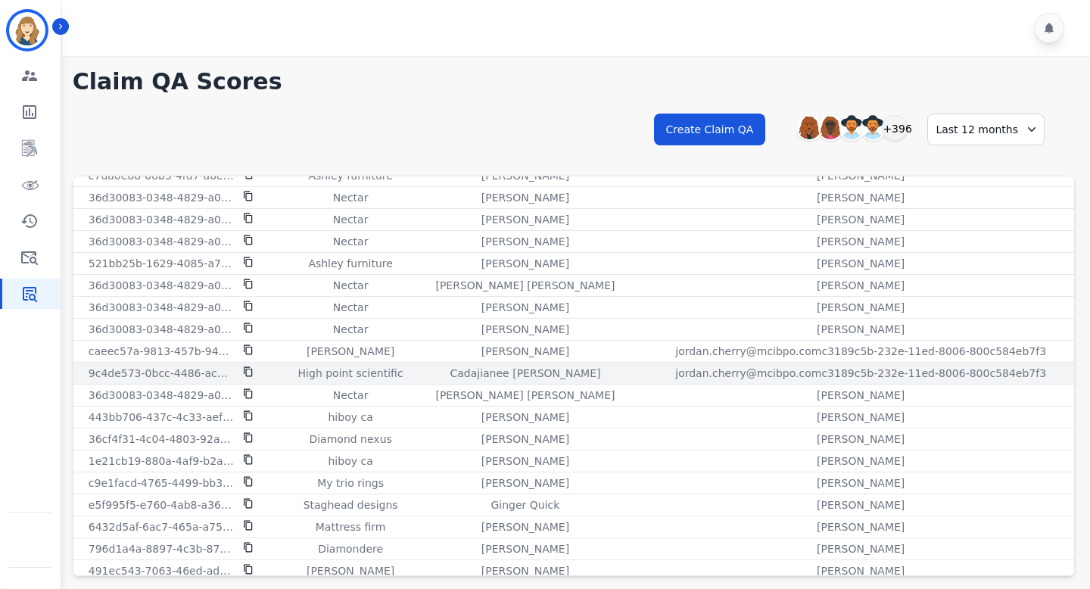
scroll to position [3190, 55]
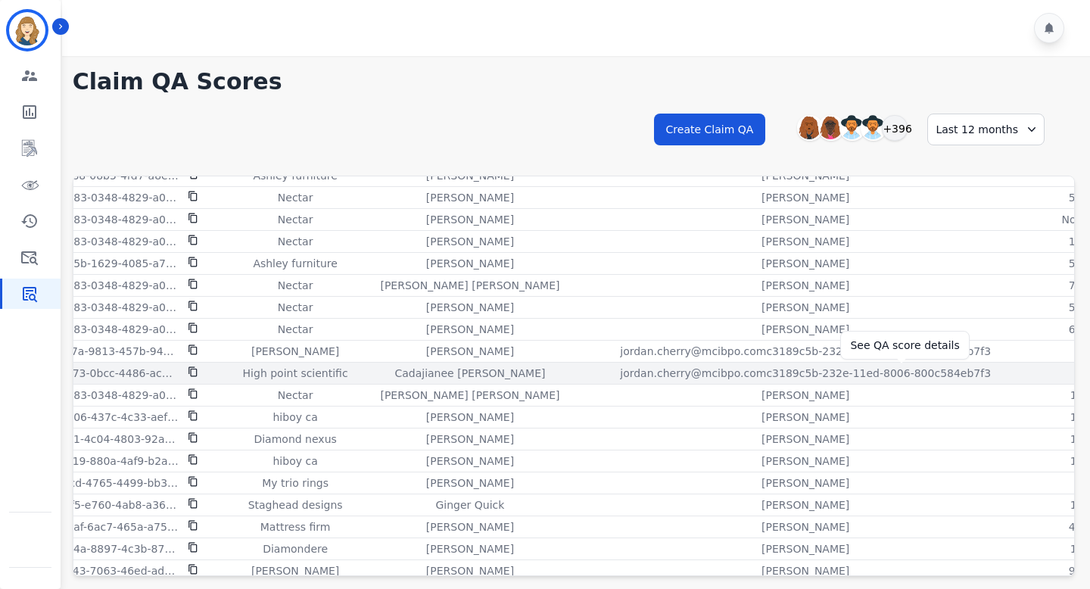
click at [748, 372] on div "95%" at bounding box center [1085, 373] width 68 height 15
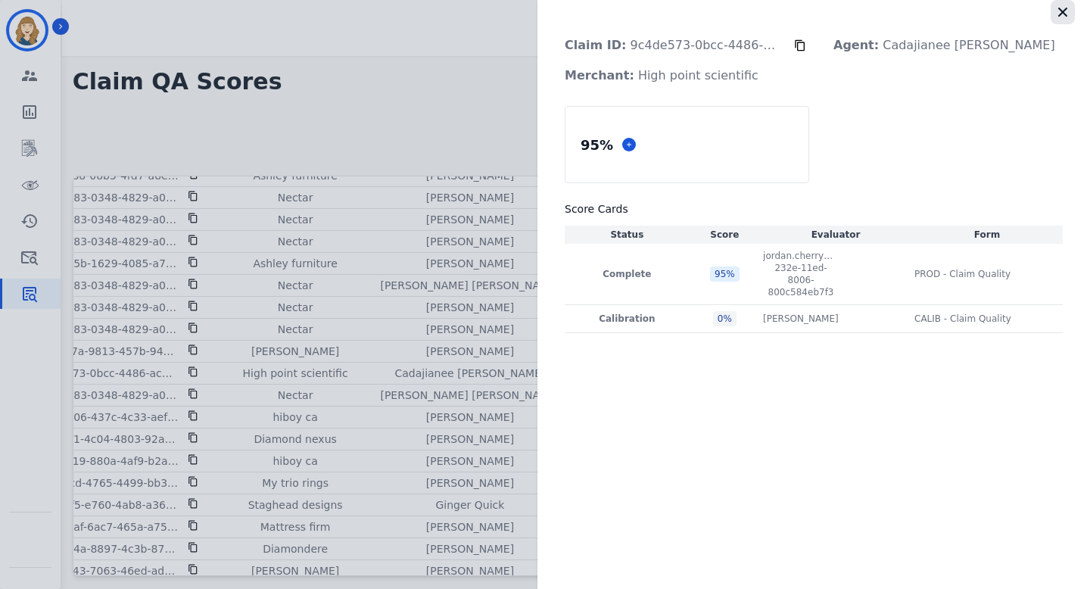
click at [748, 12] on icon "button" at bounding box center [1062, 12] width 9 height 9
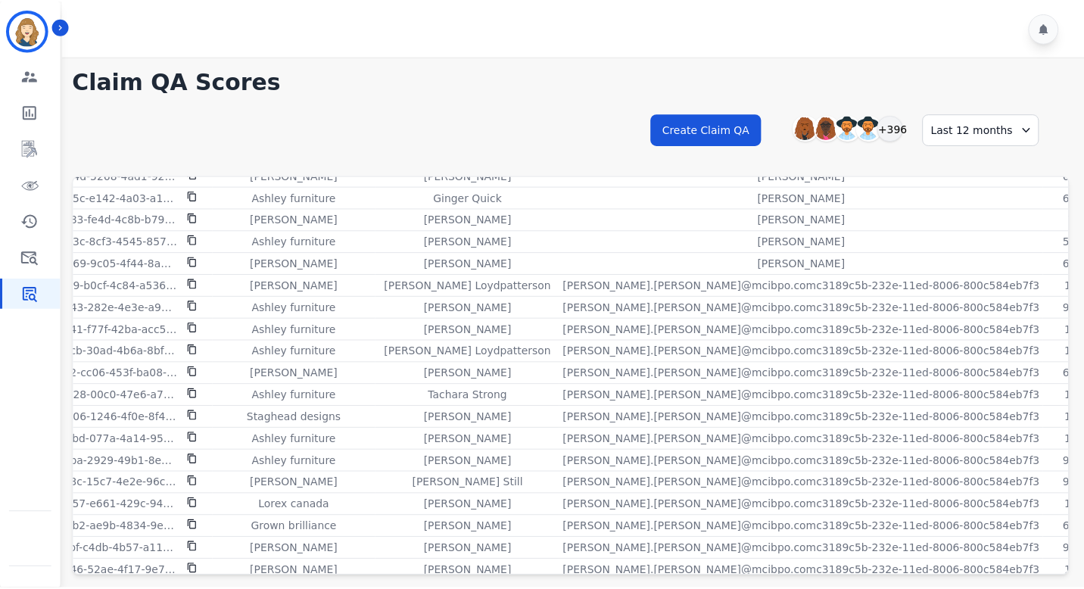
scroll to position [4909, 55]
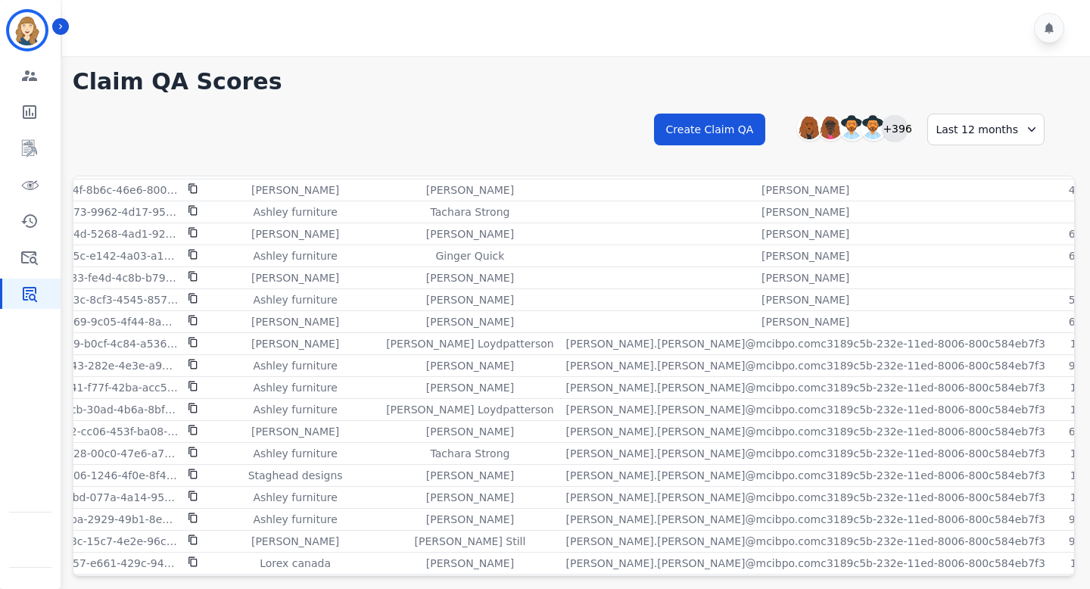
click at [748, 136] on div "+396" at bounding box center [895, 128] width 26 height 26
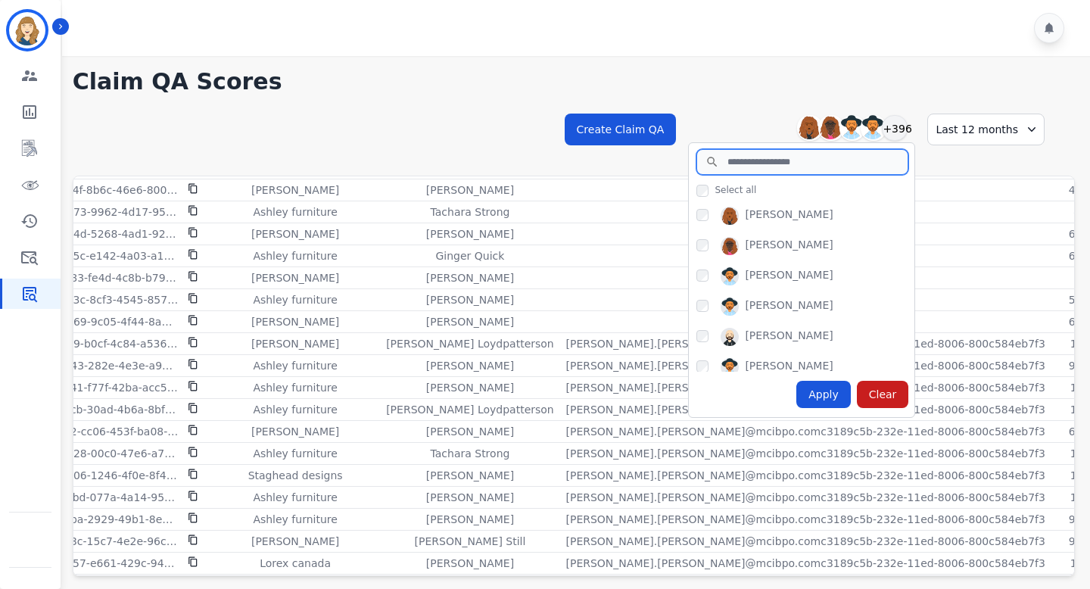
click at [739, 166] on input "search" at bounding box center [802, 162] width 212 height 26
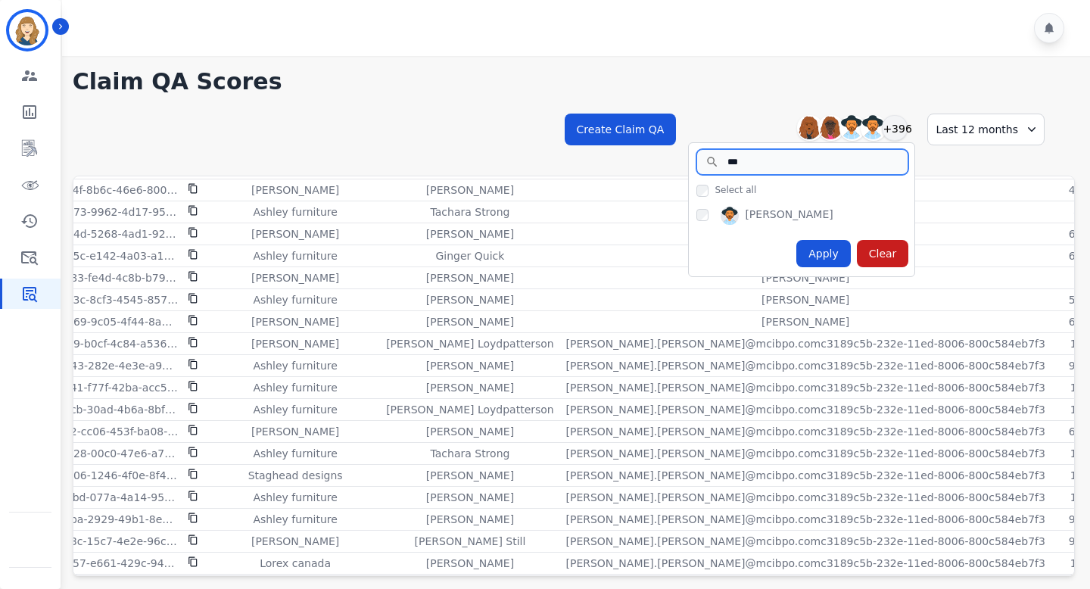
type input "***"
click at [748, 256] on div "Apply" at bounding box center [823, 253] width 54 height 27
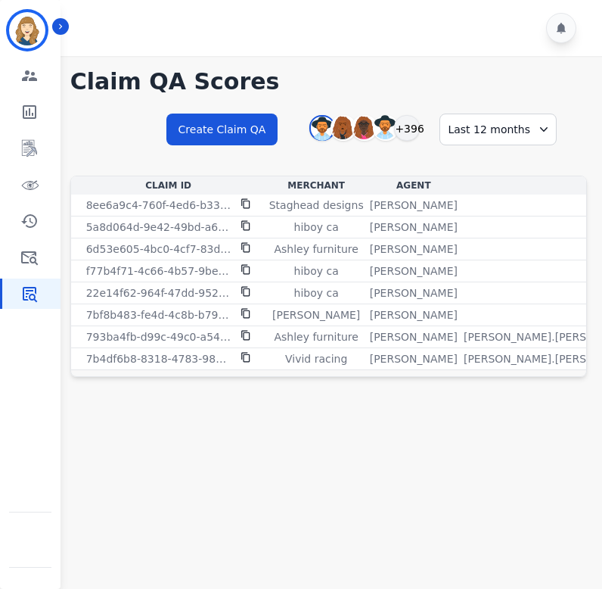
click at [524, 115] on div "Last 12 months" at bounding box center [498, 130] width 117 height 32
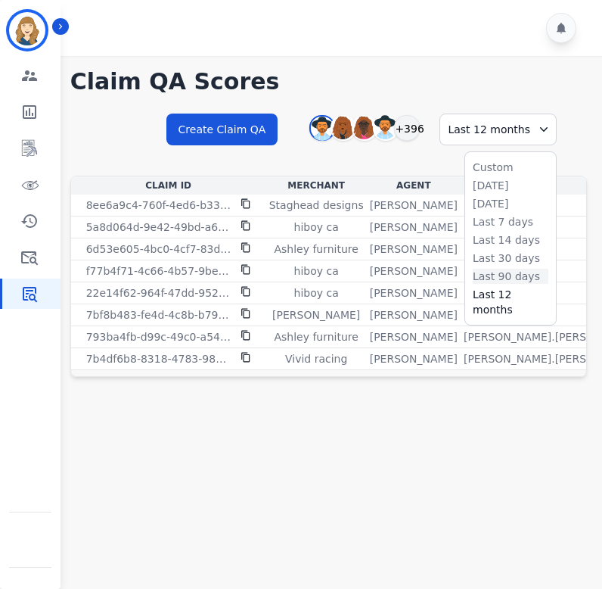
click at [501, 280] on li "Last 90 days" at bounding box center [511, 276] width 76 height 15
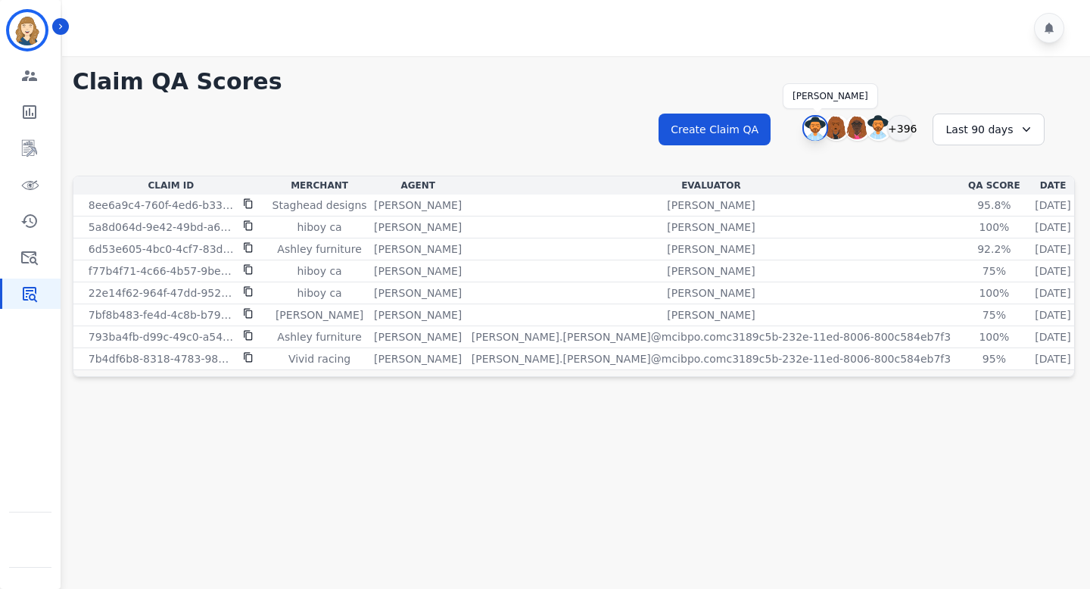
click at [748, 126] on img at bounding box center [815, 129] width 23 height 24
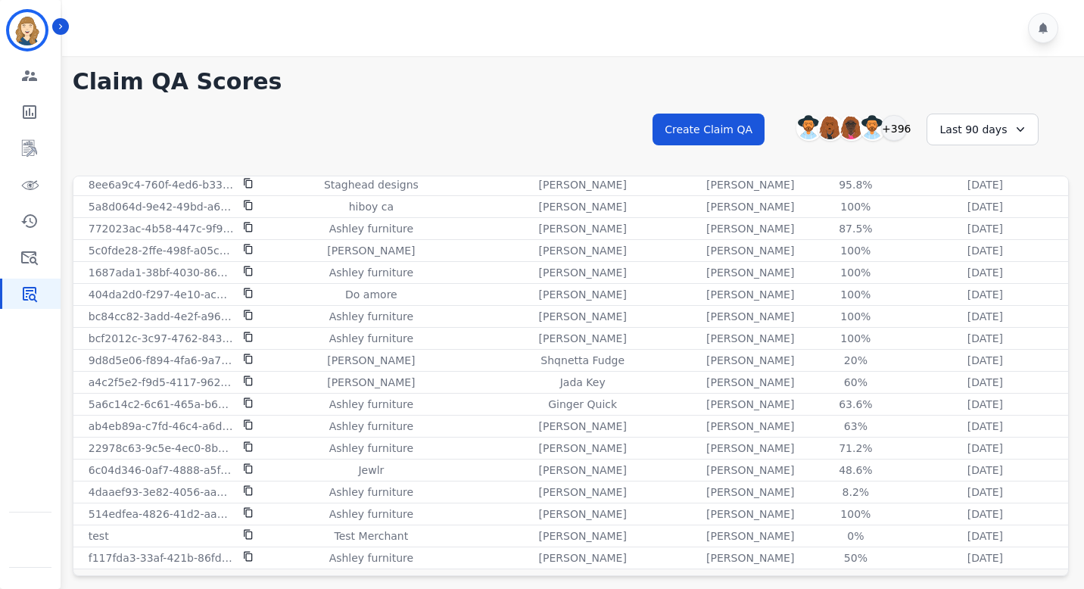
scroll to position [40, 0]
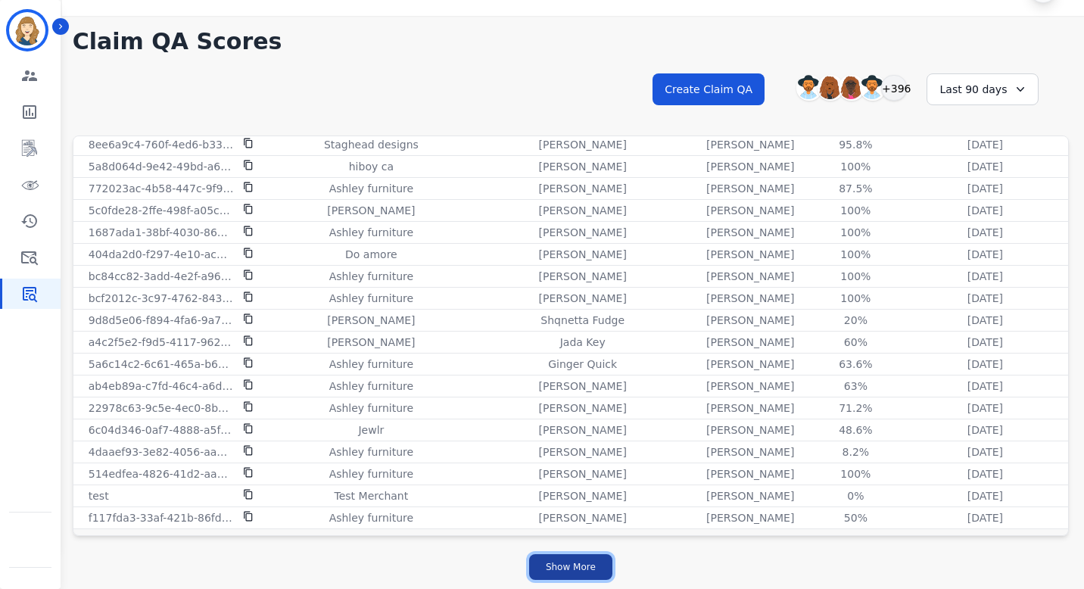
click at [574, 573] on button "Show More" at bounding box center [570, 567] width 83 height 26
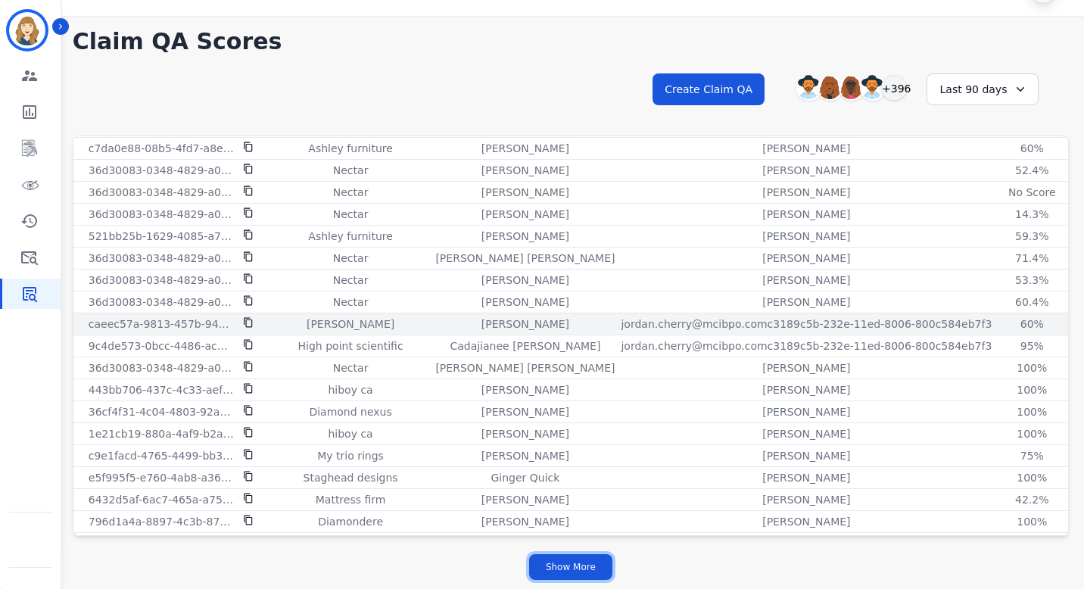
scroll to position [3177, 18]
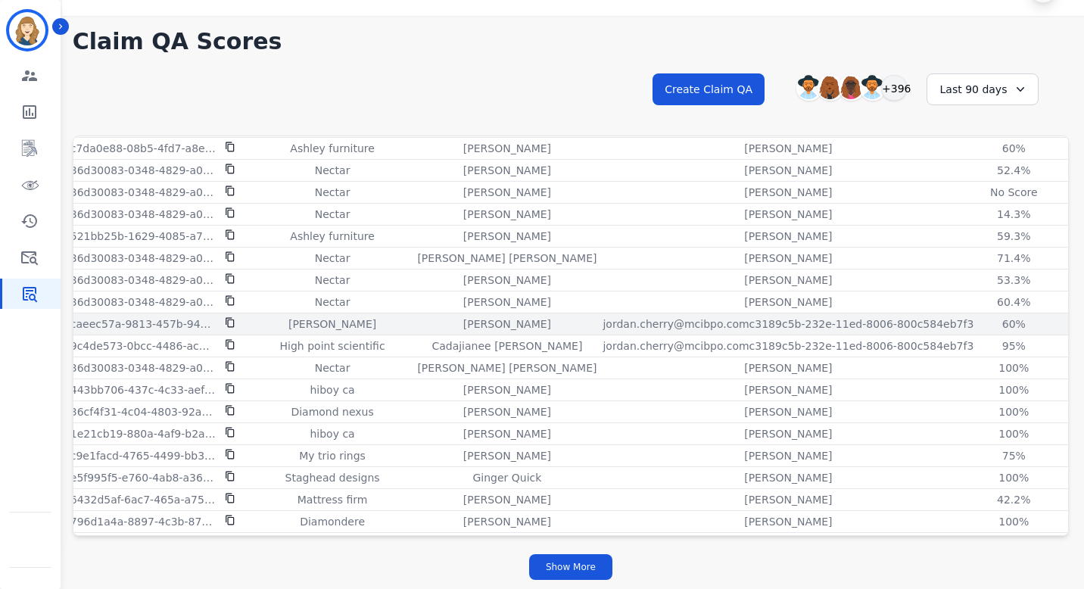
click at [684, 327] on p "jordan.cherry@mcibpo.comc3189c5b-232e-11ed-8006-800c584eb7f3" at bounding box center [787, 323] width 371 height 15
click at [748, 325] on div "60%" at bounding box center [1013, 323] width 68 height 15
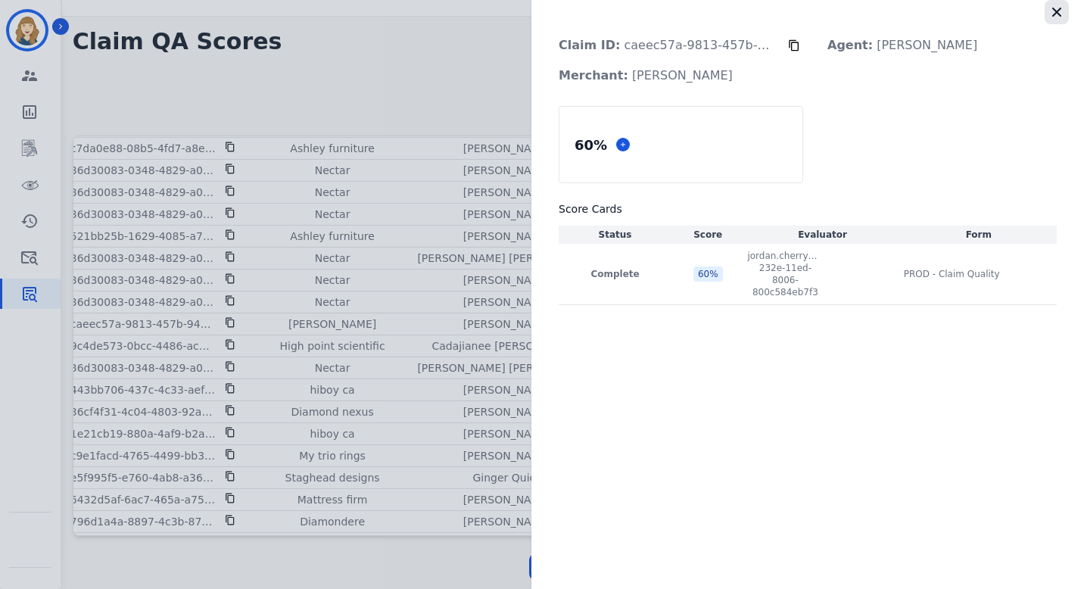
click at [748, 14] on icon "button" at bounding box center [1056, 12] width 15 height 15
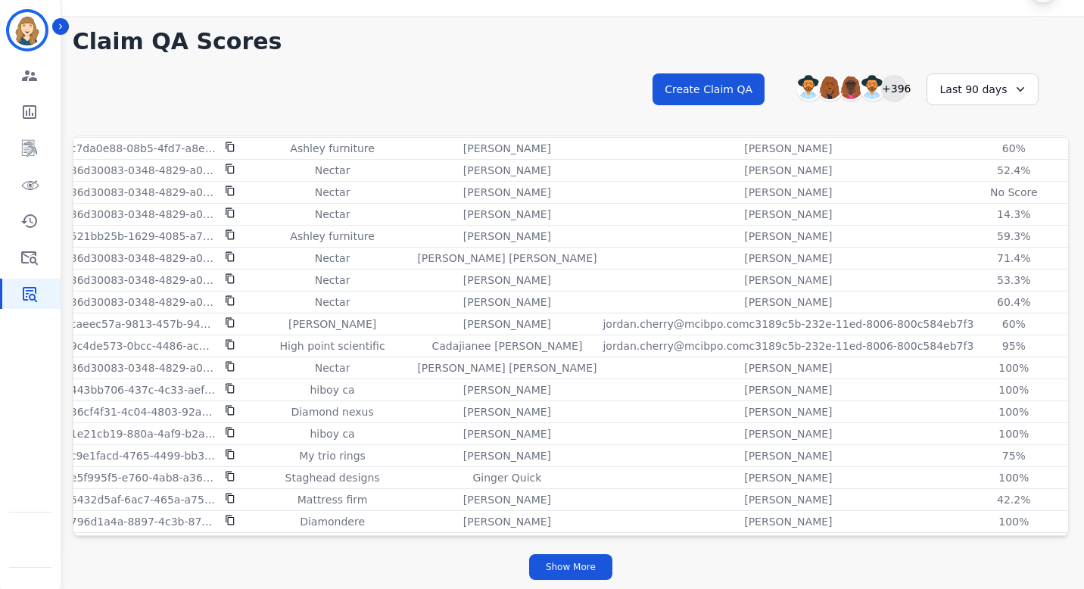
click at [748, 82] on div "+396" at bounding box center [894, 88] width 26 height 26
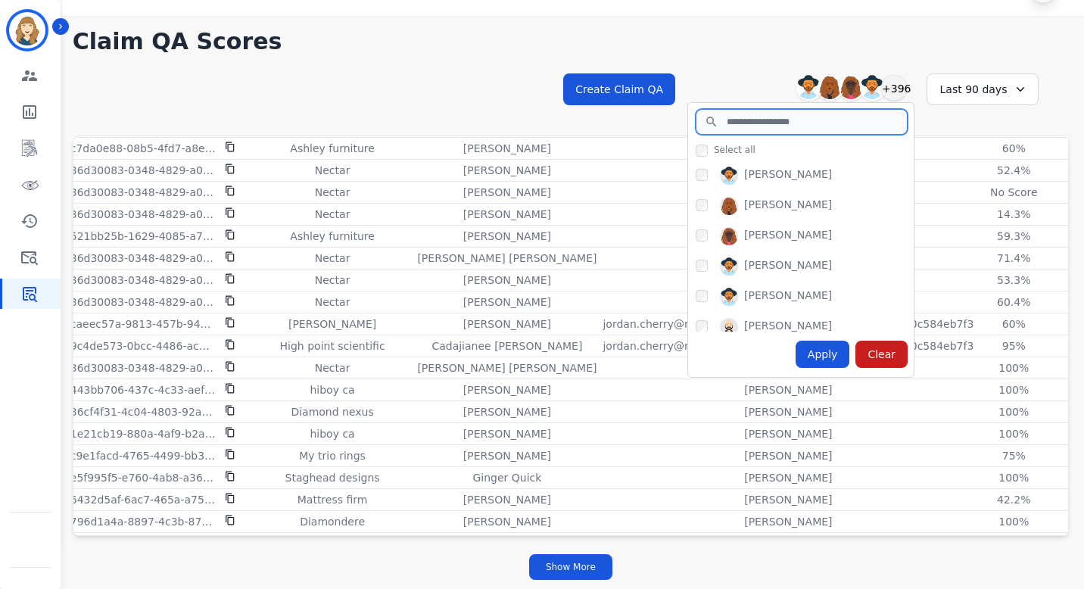
click at [748, 126] on input "search" at bounding box center [801, 122] width 212 height 26
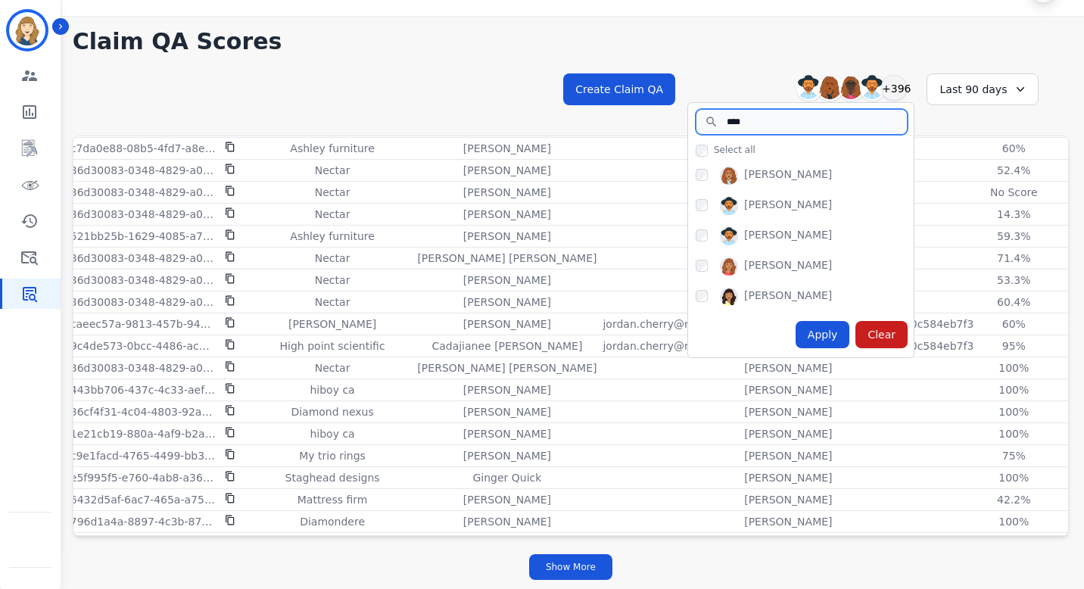
type input "****"
click at [748, 124] on div "**********" at bounding box center [571, 102] width 996 height 65
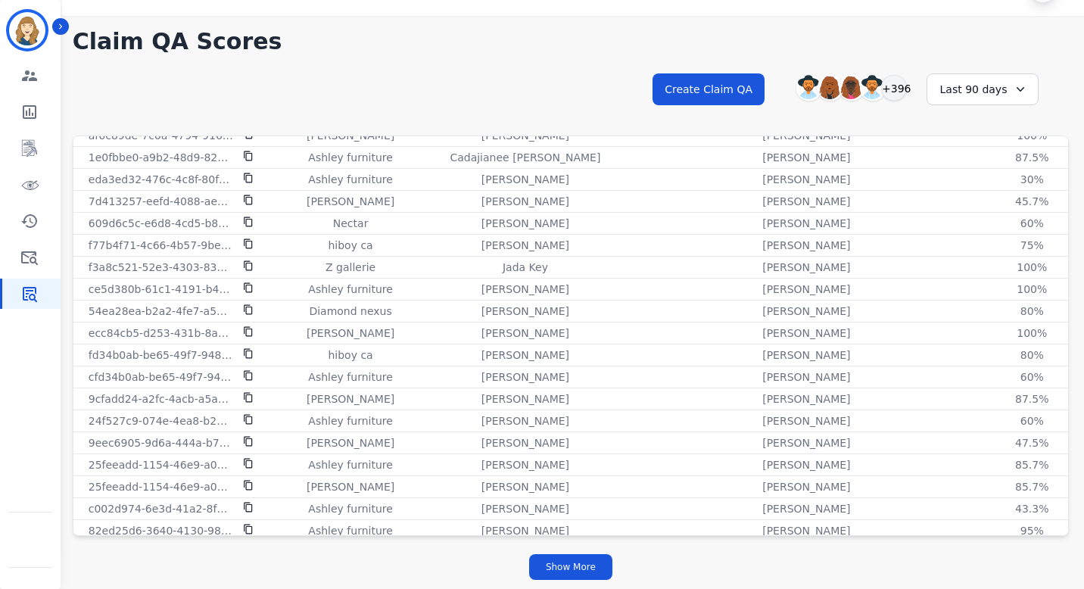
scroll to position [4021, 0]
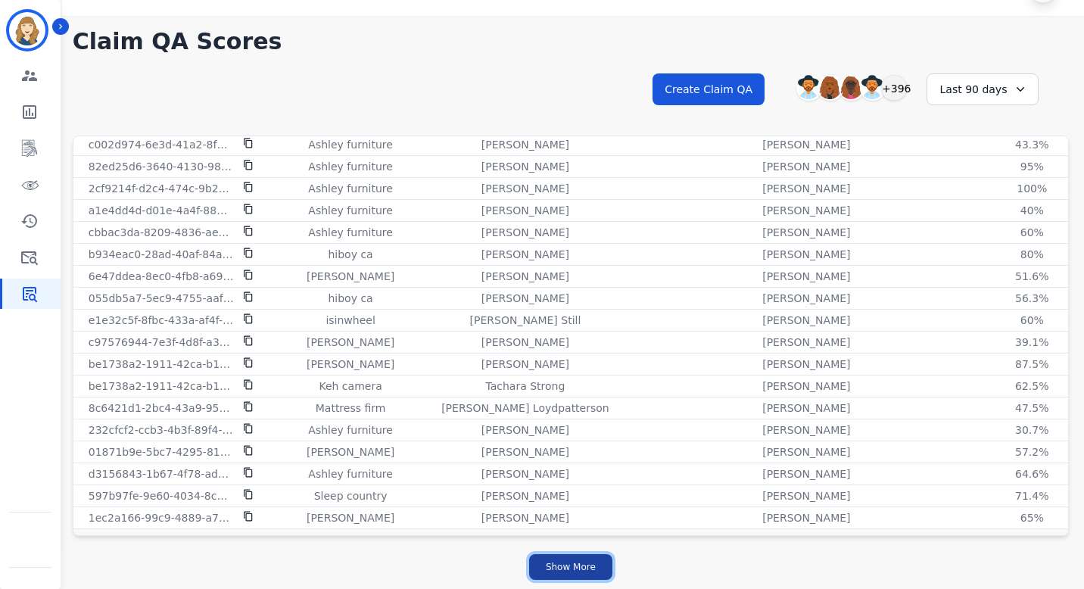
click at [576, 572] on button "Show More" at bounding box center [570, 567] width 83 height 26
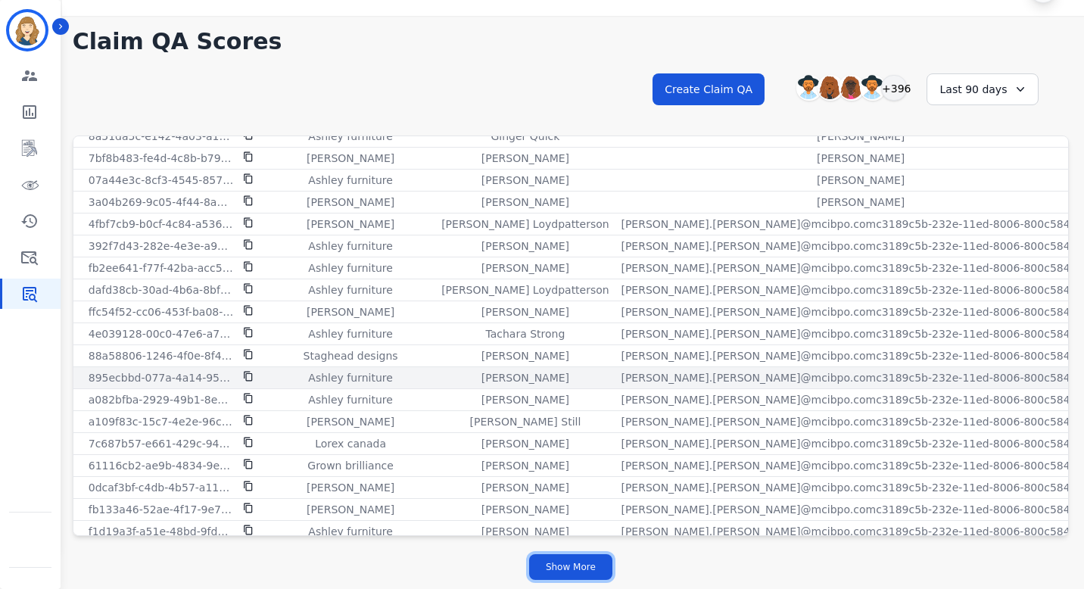
scroll to position [4991, 0]
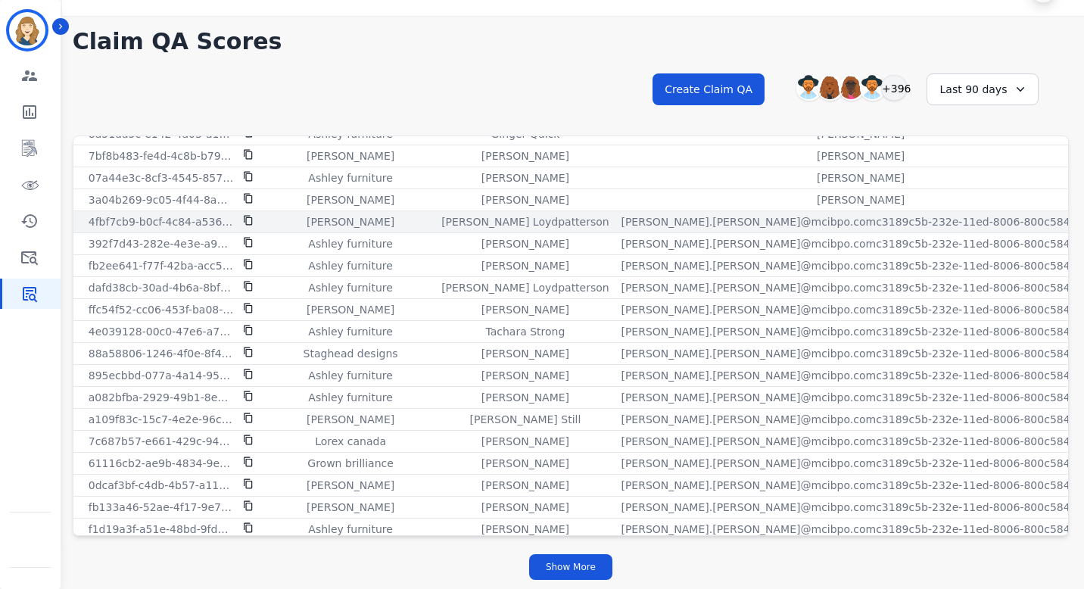
click at [621, 227] on p "edith.evans@mcibpo.comc3189c5b-232e-11ed-8006-800c584eb7f3" at bounding box center [860, 221] width 479 height 15
drag, startPoint x: 649, startPoint y: 222, endPoint x: 522, endPoint y: 223, distance: 126.4
click at [621, 223] on p "edith.evans@mcibpo.comc3189c5b-232e-11ed-8006-800c584eb7f3" at bounding box center [860, 221] width 479 height 15
copy p "edith.evans@mcibpo.com"
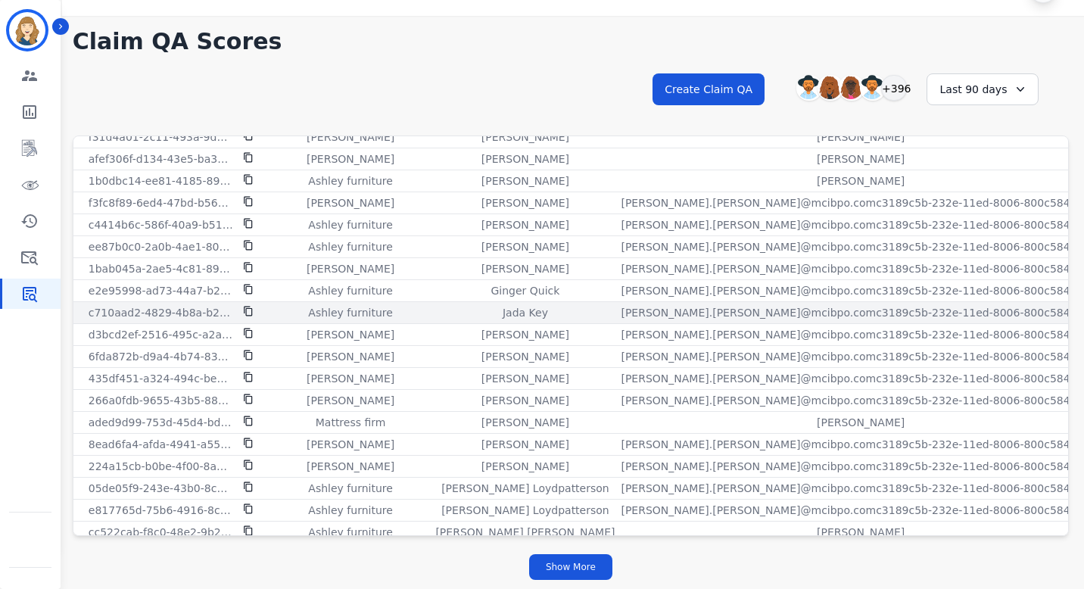
scroll to position [6215, 0]
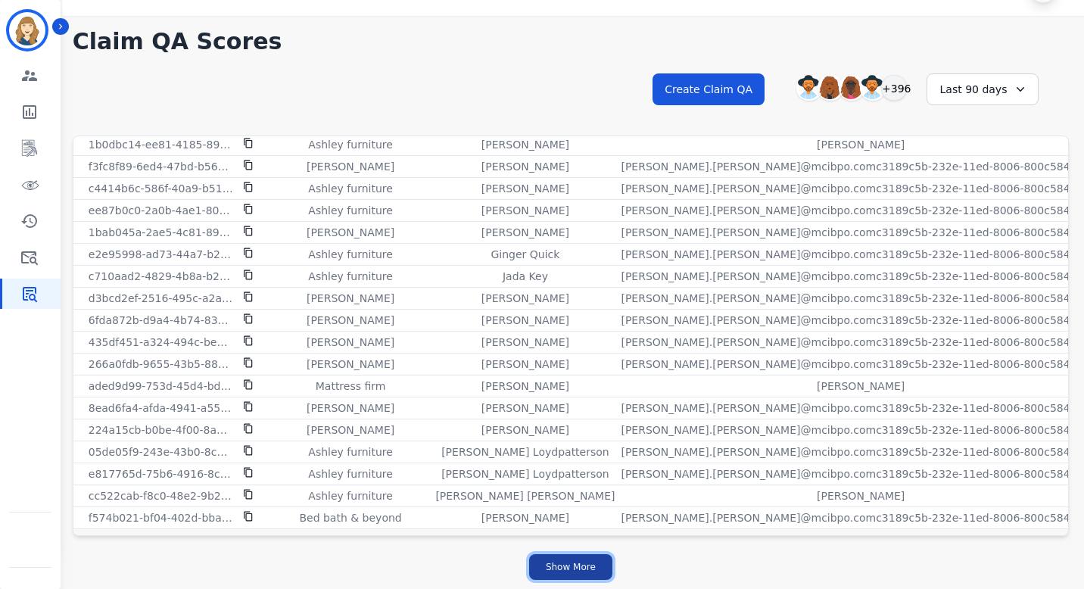
click at [583, 577] on button "Show More" at bounding box center [570, 567] width 83 height 26
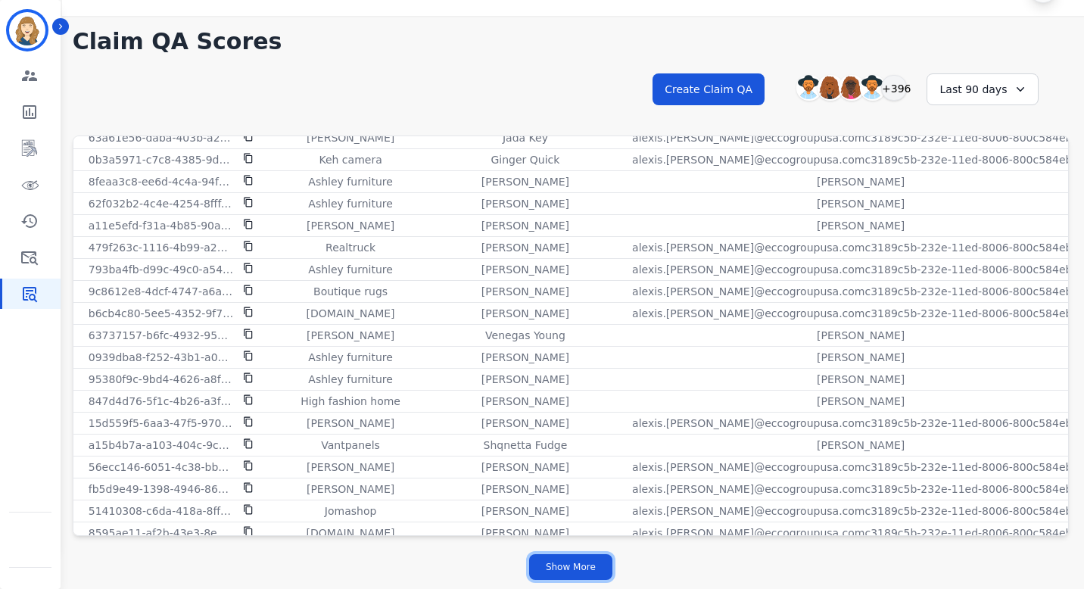
scroll to position [8410, 0]
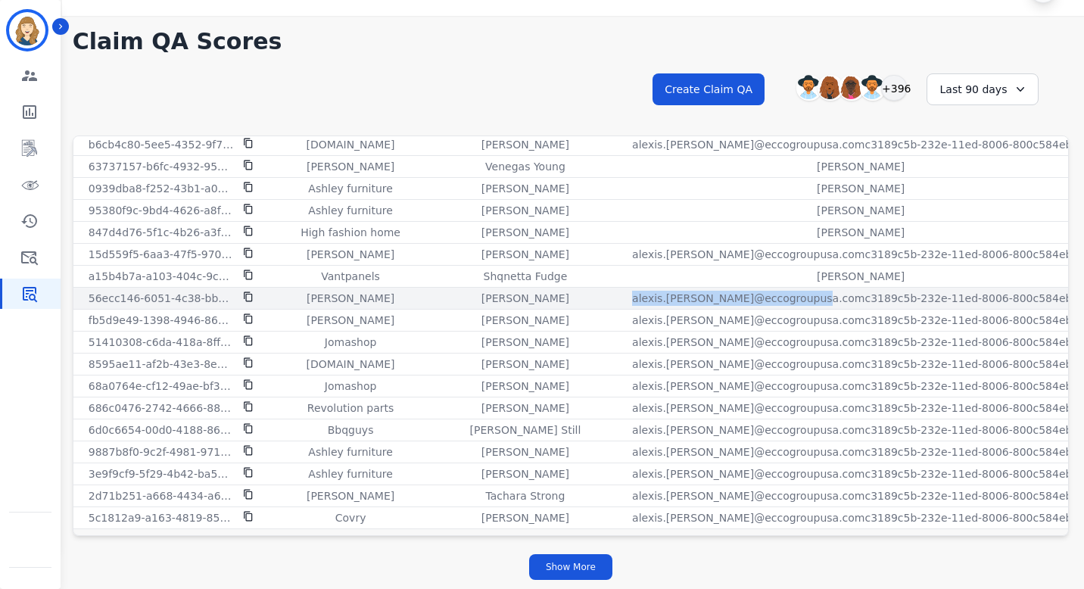
drag, startPoint x: 696, startPoint y: 291, endPoint x: 518, endPoint y: 294, distance: 177.9
click at [632, 294] on p "alexis.martinez@eccogroupusa.comc3189c5b-232e-11ed-8006-800c584eb7f3" at bounding box center [860, 298] width 457 height 15
copy p "alexis.martinez@eccogroupusa.com"
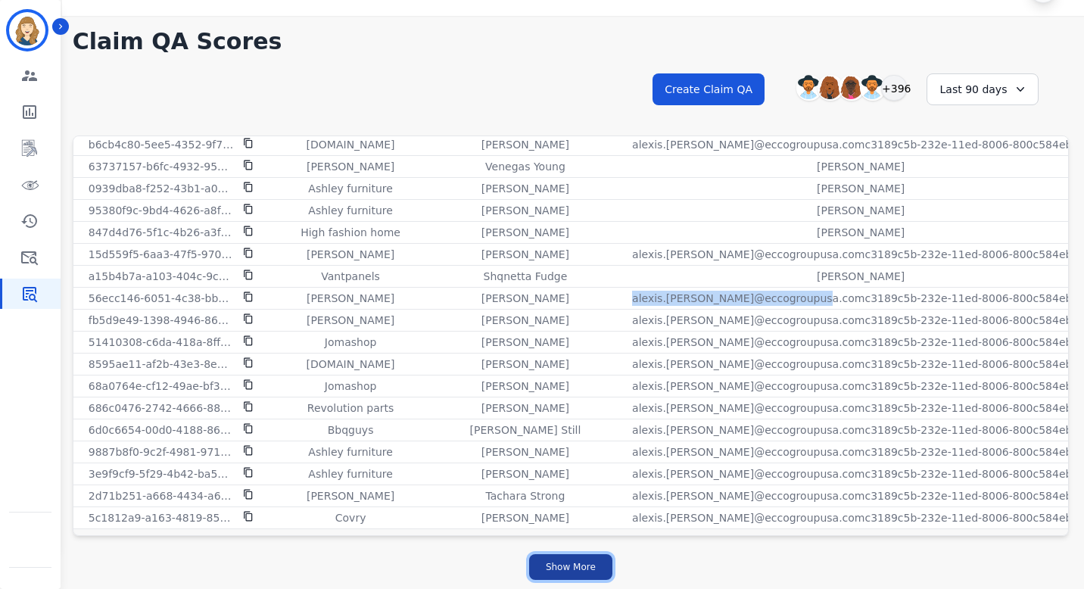
click at [588, 565] on button "Show More" at bounding box center [570, 567] width 83 height 26
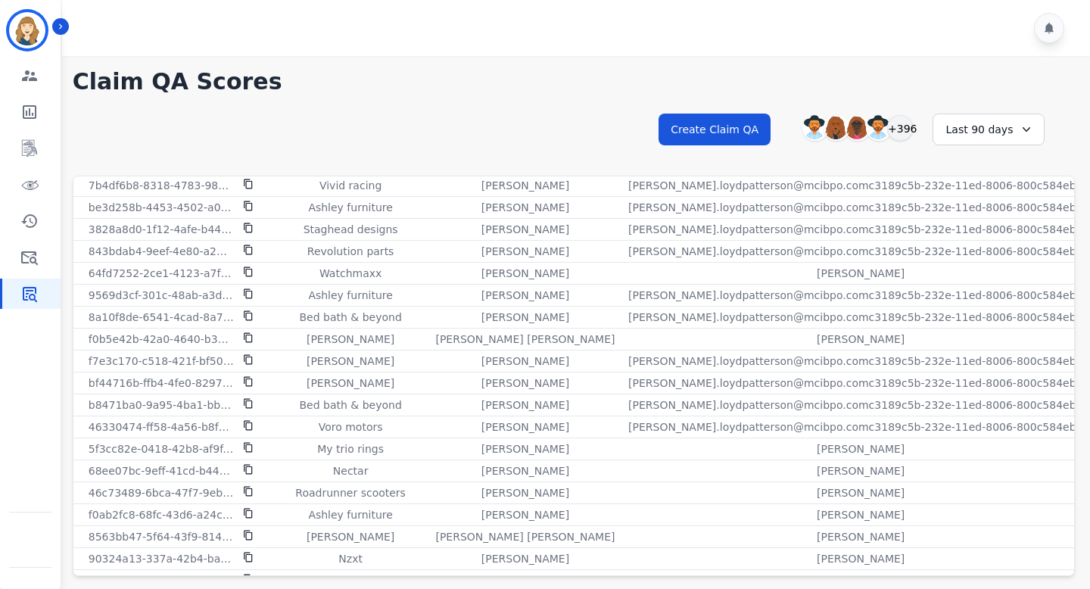
scroll to position [9623, 0]
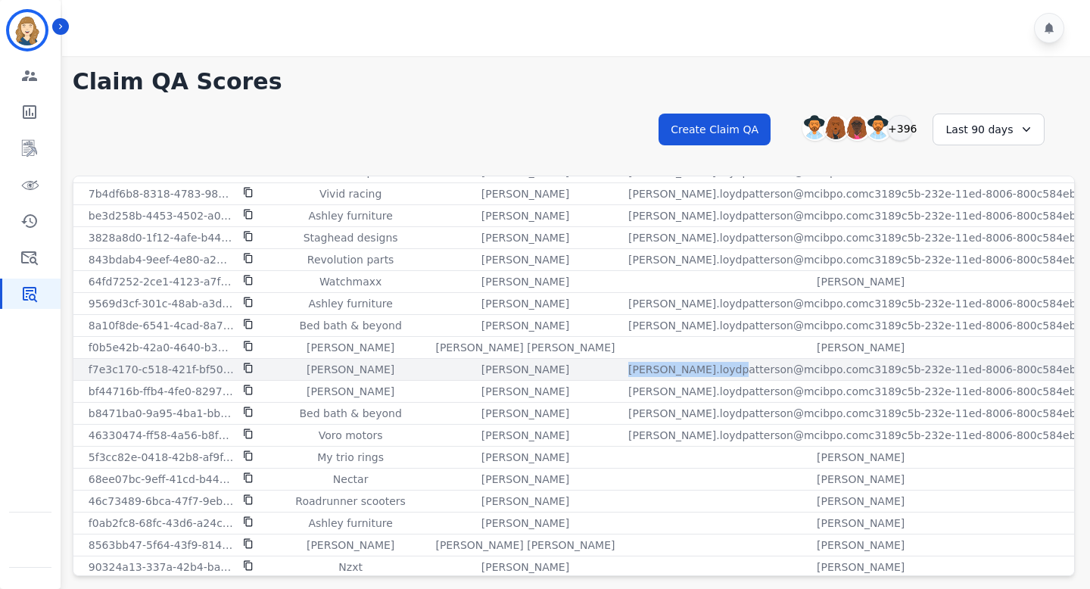
drag, startPoint x: 522, startPoint y: 369, endPoint x: 614, endPoint y: 368, distance: 92.3
click at [628, 369] on p "teala.loydpatterson@mcibpo.comc3189c5b-232e-11ed-8006-800c584eb7f3" at bounding box center [860, 369] width 465 height 15
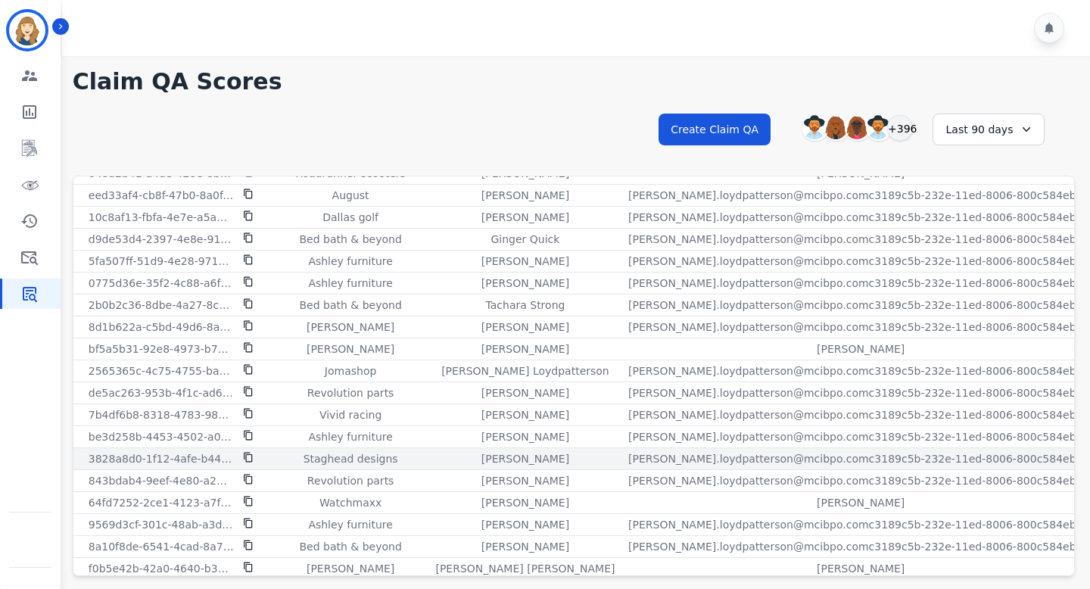
scroll to position [9402, 0]
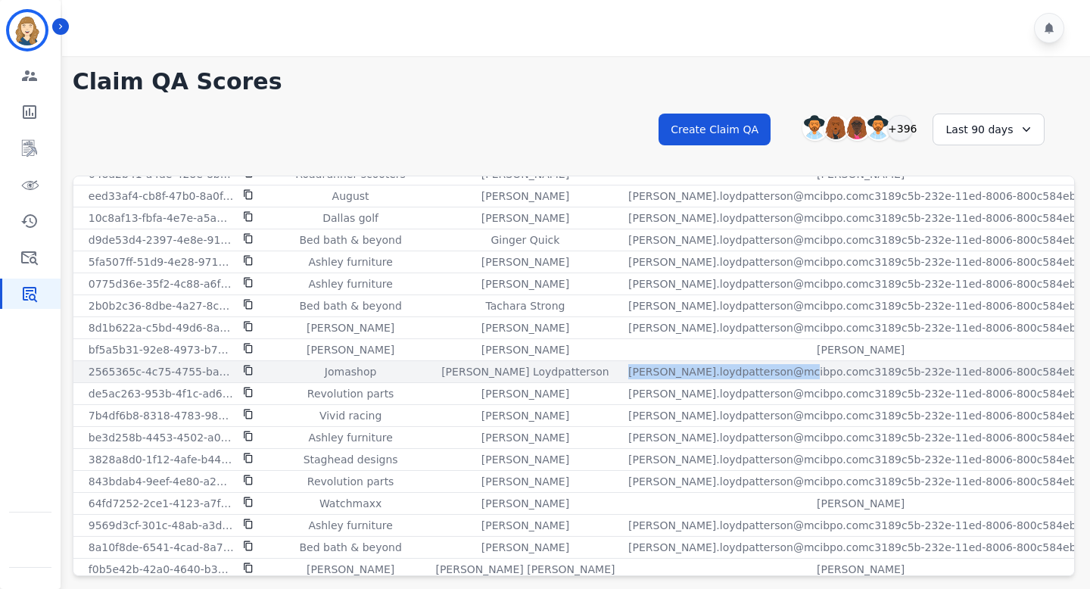
drag, startPoint x: 690, startPoint y: 373, endPoint x: 523, endPoint y: 372, distance: 167.2
click at [628, 372] on p "teala.loydpatterson@mcibpo.comc3189c5b-232e-11ed-8006-800c584eb7f3" at bounding box center [860, 371] width 465 height 15
copy p "teala.loydpatterson@mcibpo.com"
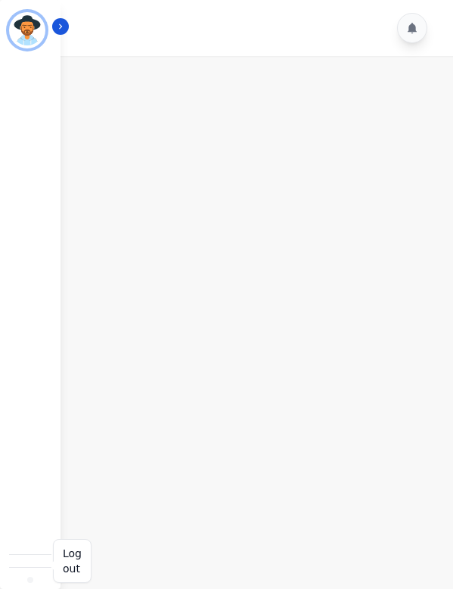
click at [30, 580] on img "Sidebar" at bounding box center [30, 580] width 0 height 0
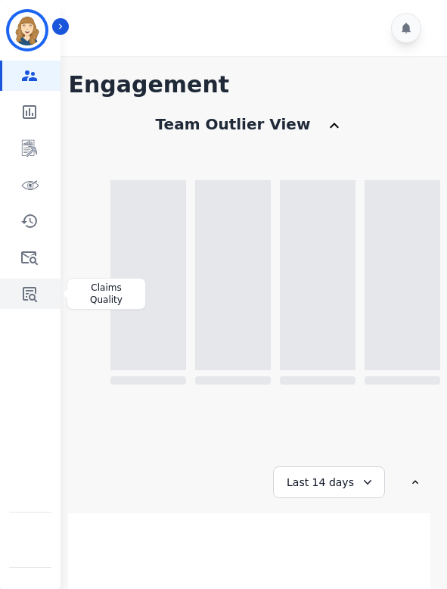
click at [36, 288] on icon "Sidebar" at bounding box center [29, 294] width 18 height 18
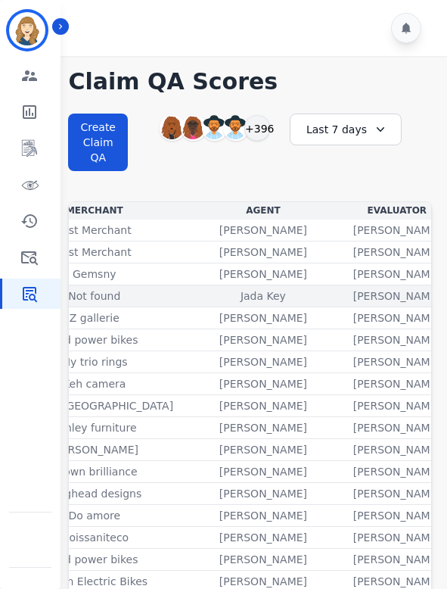
scroll to position [1, 373]
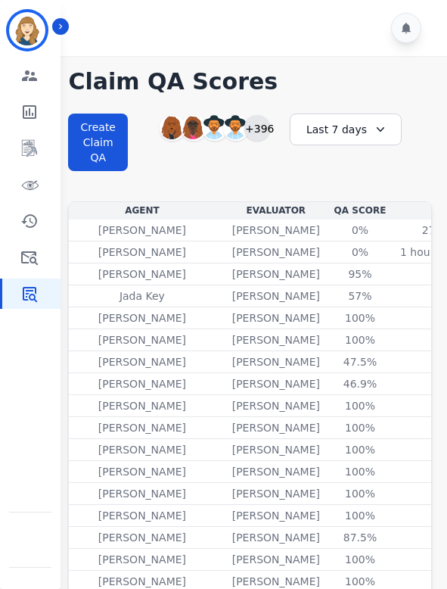
click at [258, 130] on div "+396" at bounding box center [257, 128] width 26 height 26
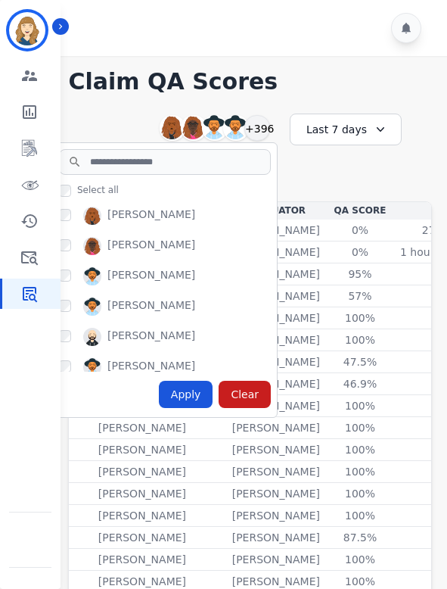
drag, startPoint x: 183, startPoint y: 213, endPoint x: 107, endPoint y: 216, distance: 76.5
click at [107, 216] on div "Abigail Joseph" at bounding box center [168, 219] width 218 height 24
copy div "Abigail Joseph"
